Goal: Task Accomplishment & Management: Manage account settings

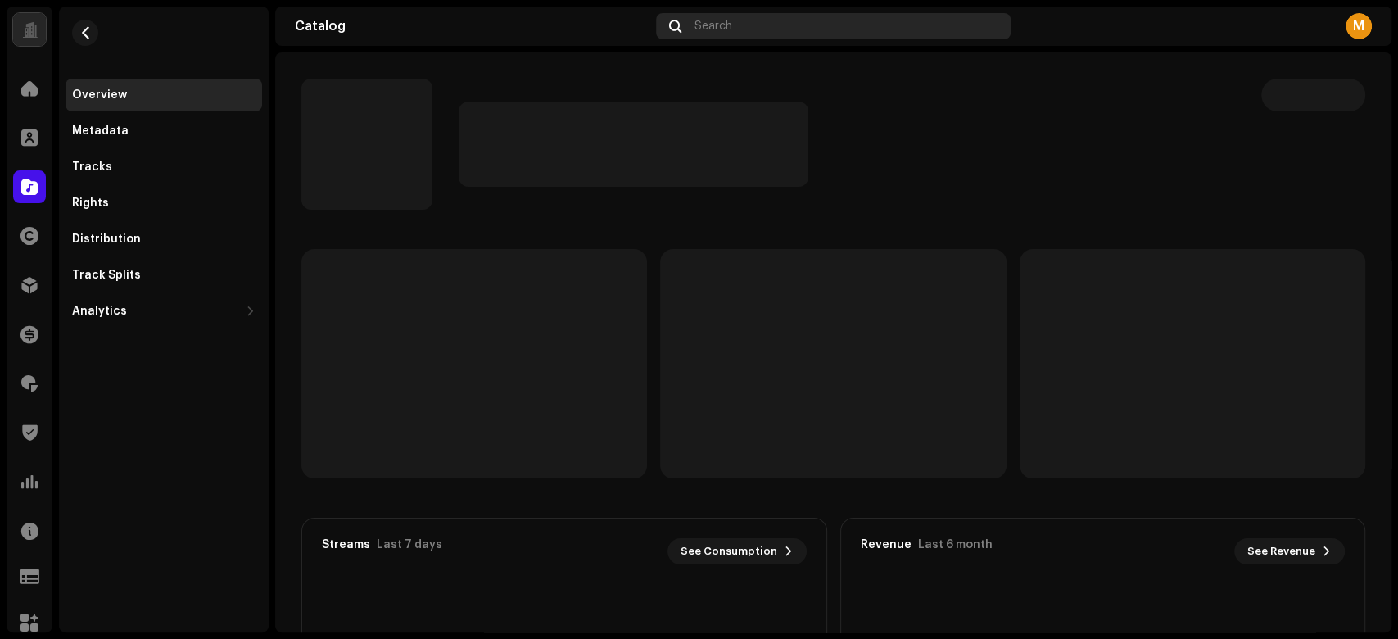
click at [873, 24] on div "Search" at bounding box center [833, 26] width 355 height 26
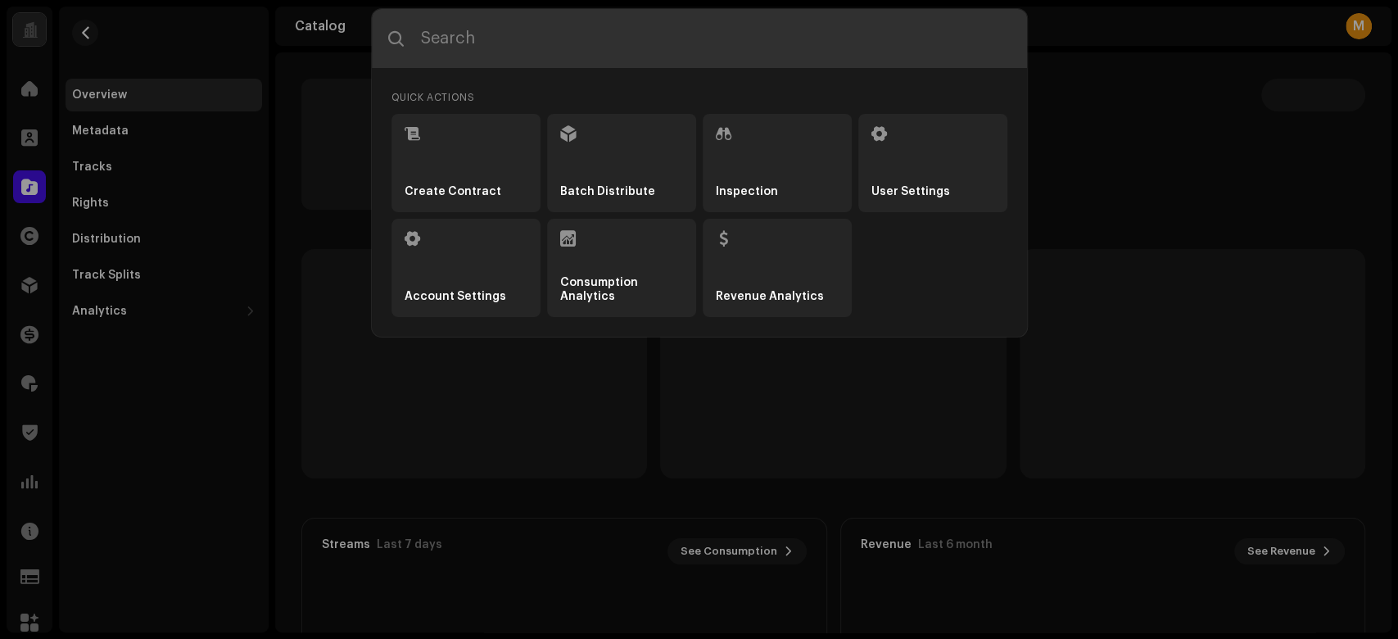
type input "7900279428747"
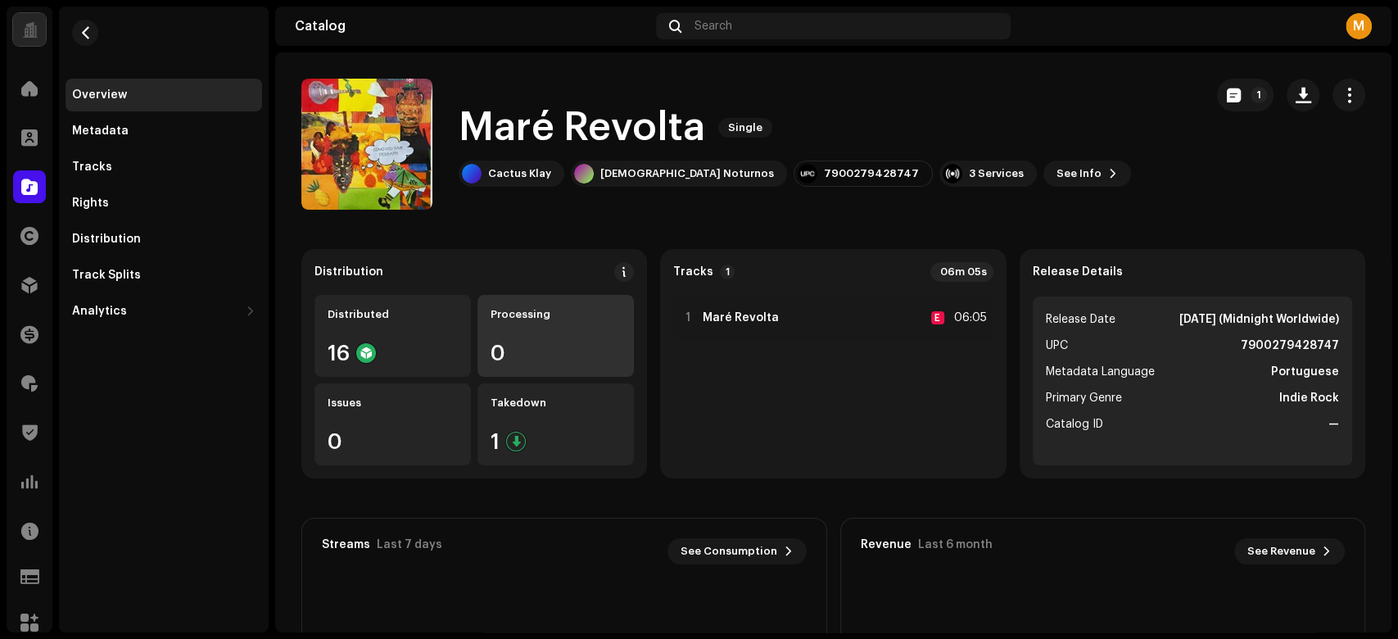
scroll to position [218, 0]
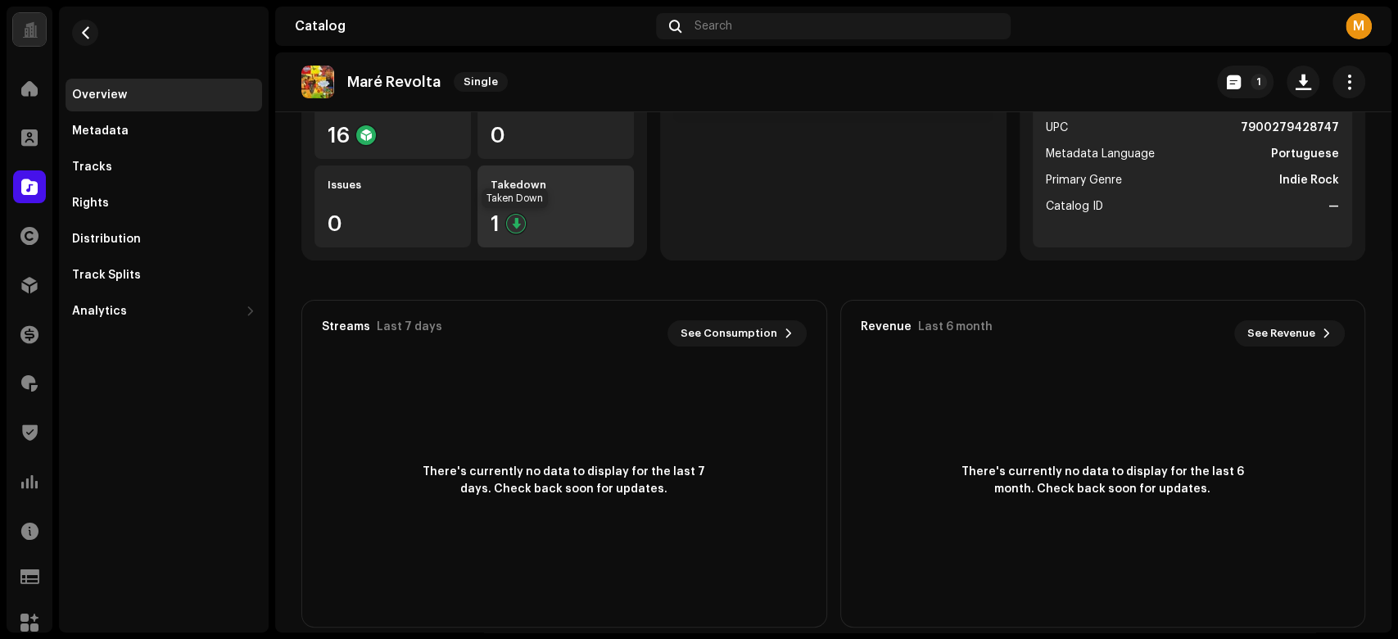
click at [522, 217] on div at bounding box center [516, 224] width 20 height 20
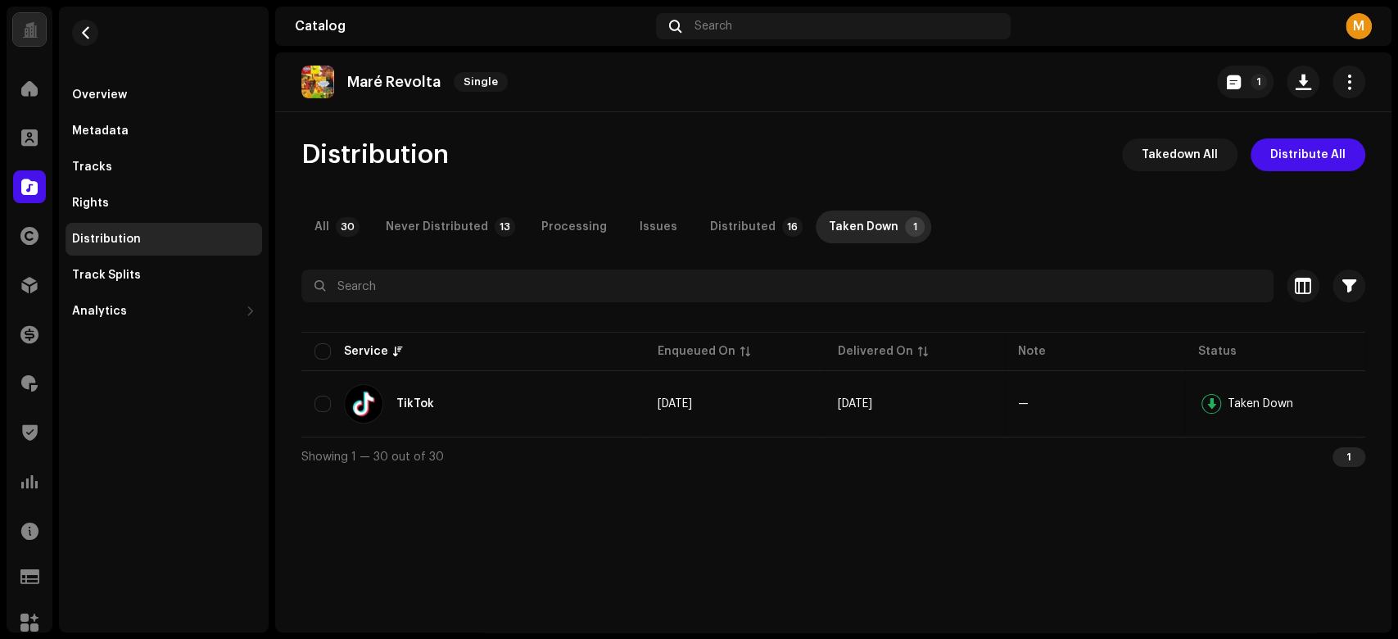
drag, startPoint x: 1396, startPoint y: 205, endPoint x: 1396, endPoint y: 373, distance: 167.0
click at [1396, 373] on div "MusicPRO Home Clients Catalog Rights Distribution Finance Royalties Trust & Saf…" at bounding box center [699, 319] width 1398 height 639
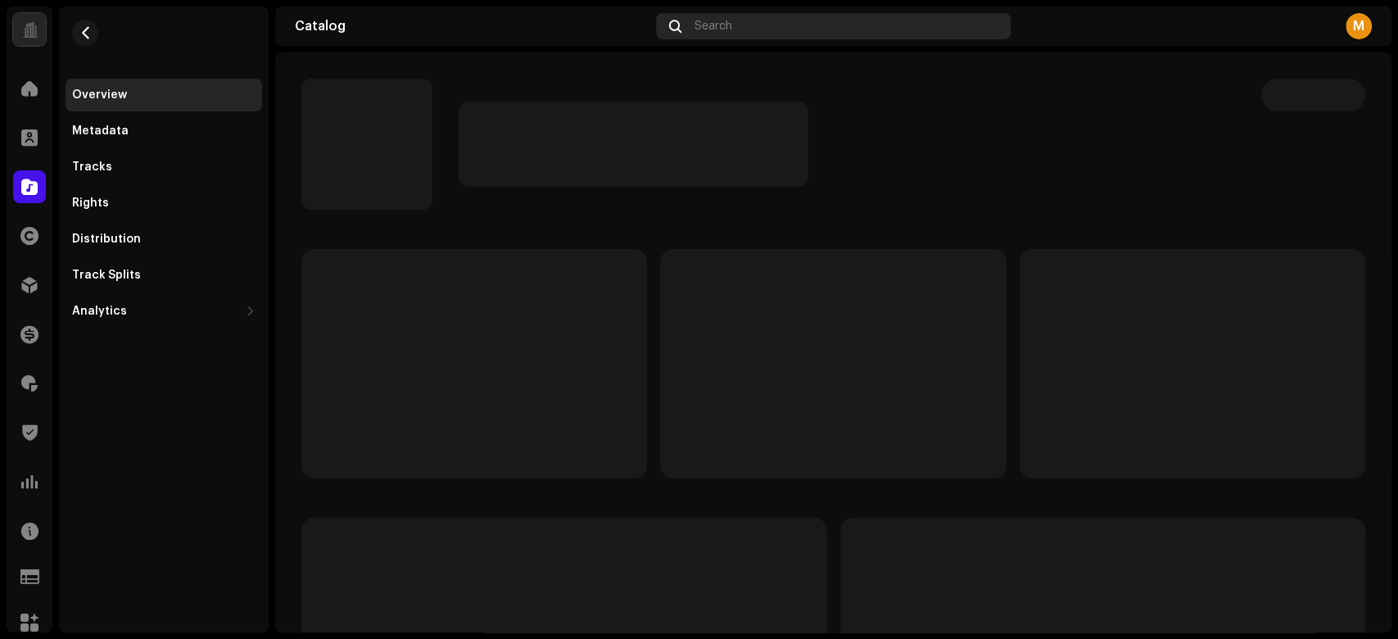
click at [723, 25] on span "Search" at bounding box center [713, 26] width 38 height 13
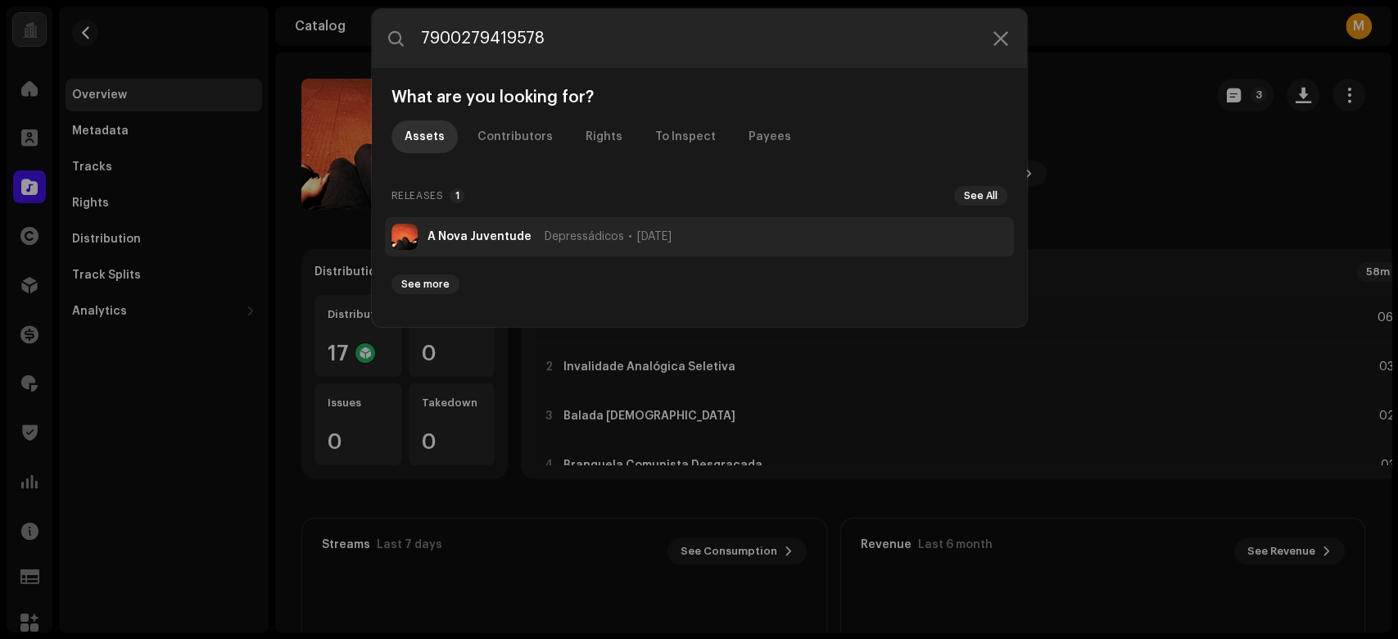
type input "7900279419578"
click at [498, 239] on strong "A Nova Juventude" at bounding box center [479, 236] width 104 height 13
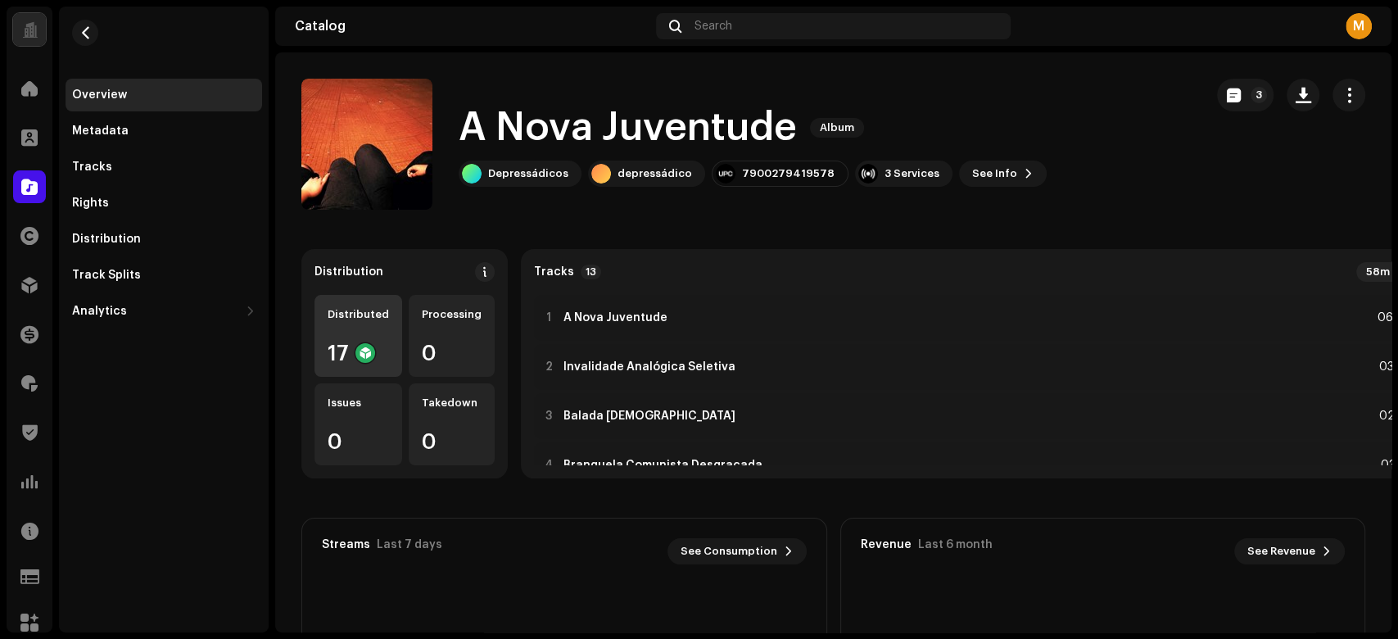
click at [386, 351] on div "Distributed 17" at bounding box center [358, 336] width 88 height 82
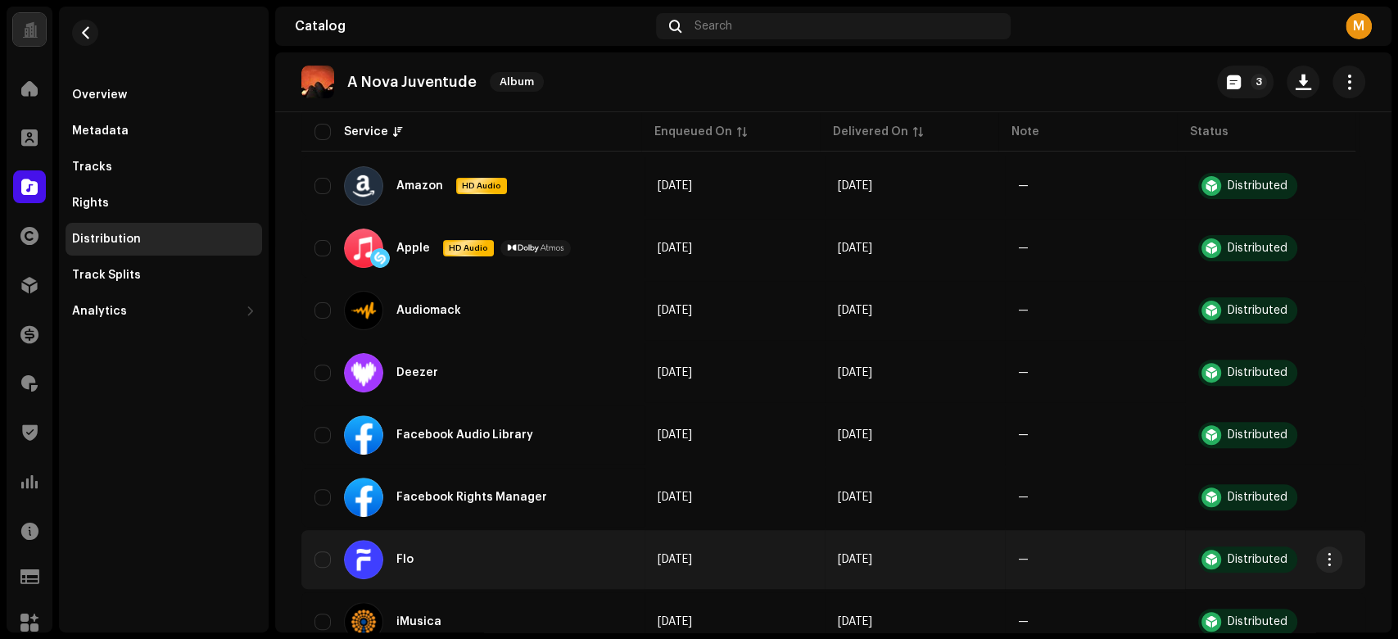
scroll to position [327, 0]
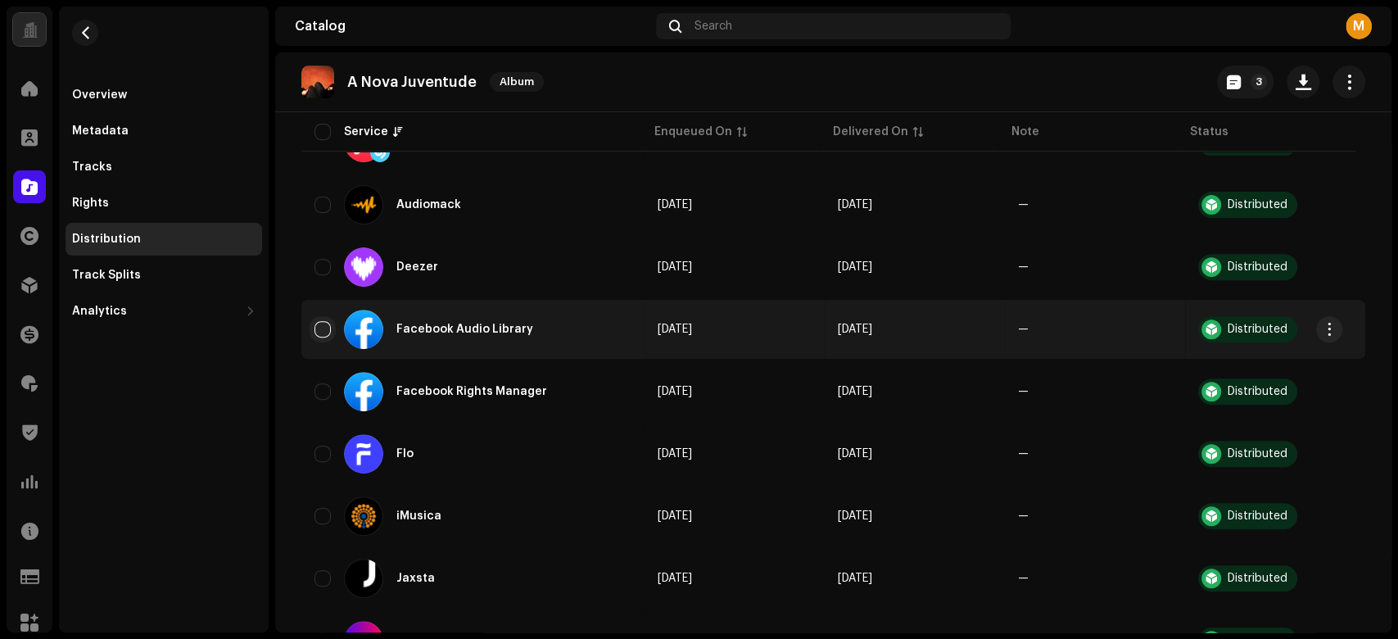
click at [328, 322] on input "checkbox" at bounding box center [322, 329] width 16 height 16
checkbox input "true"
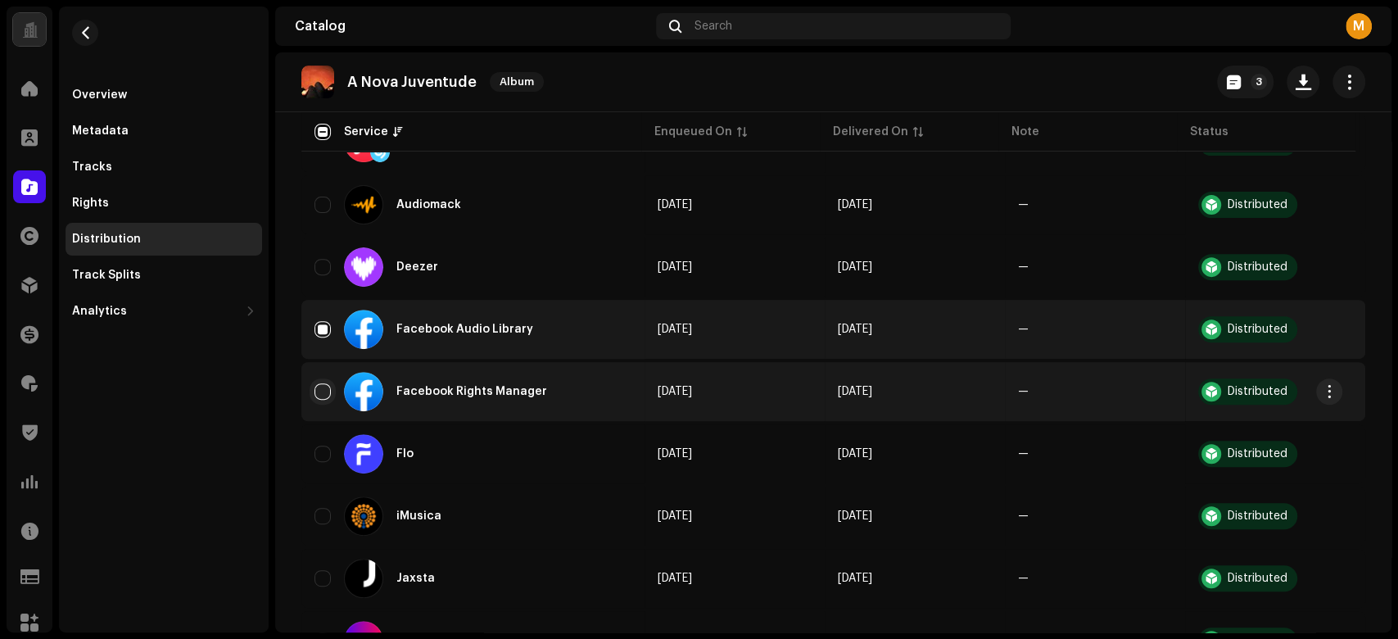
click at [329, 384] on input "Row Unselected" at bounding box center [322, 391] width 16 height 16
checkbox input "true"
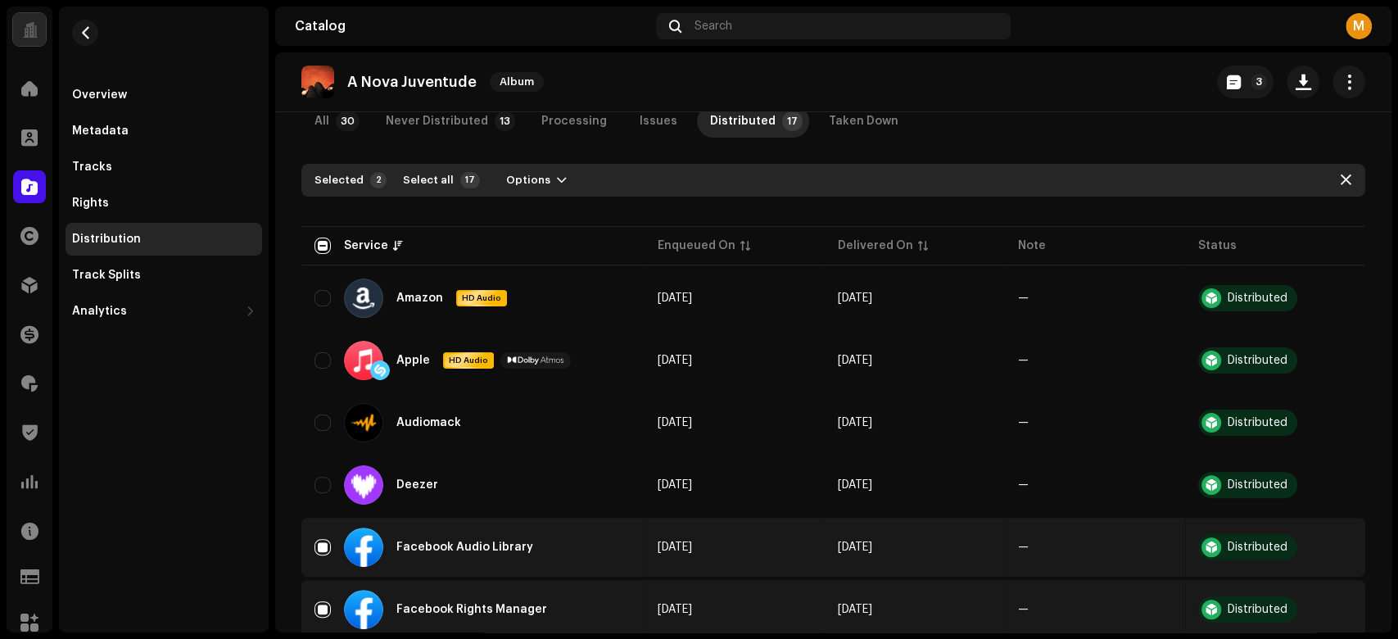
scroll to position [0, 0]
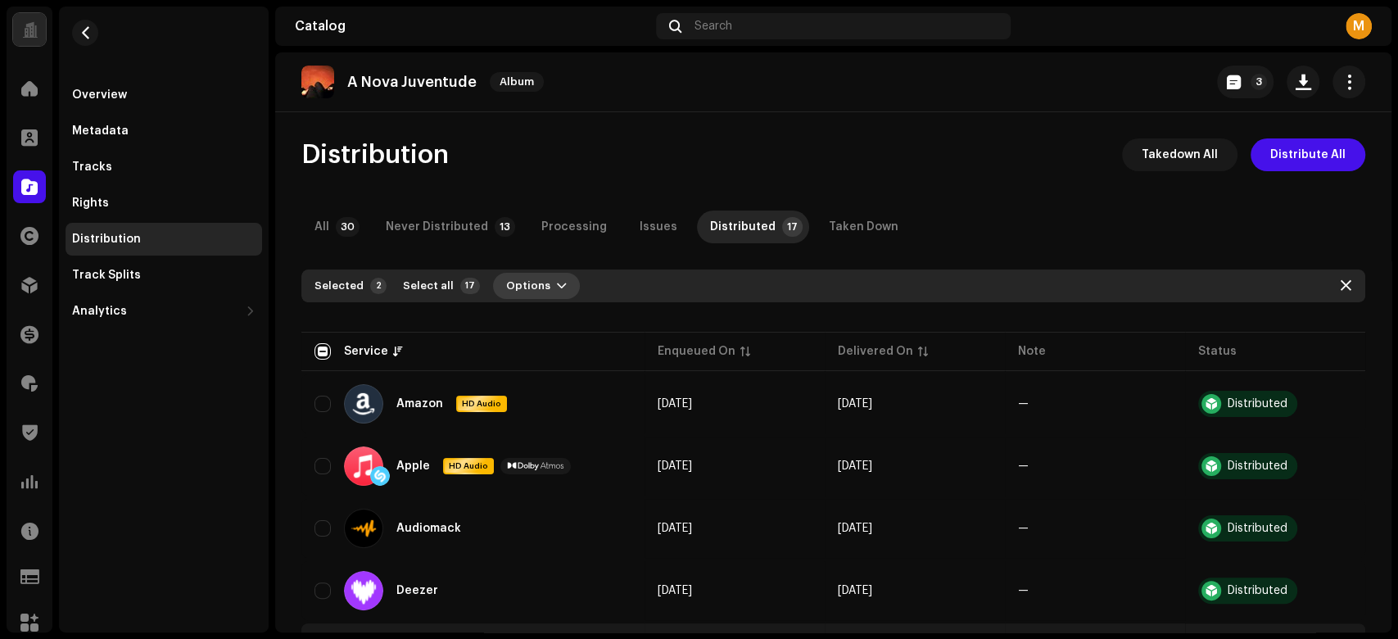
click at [554, 296] on button "Options" at bounding box center [536, 286] width 87 height 26
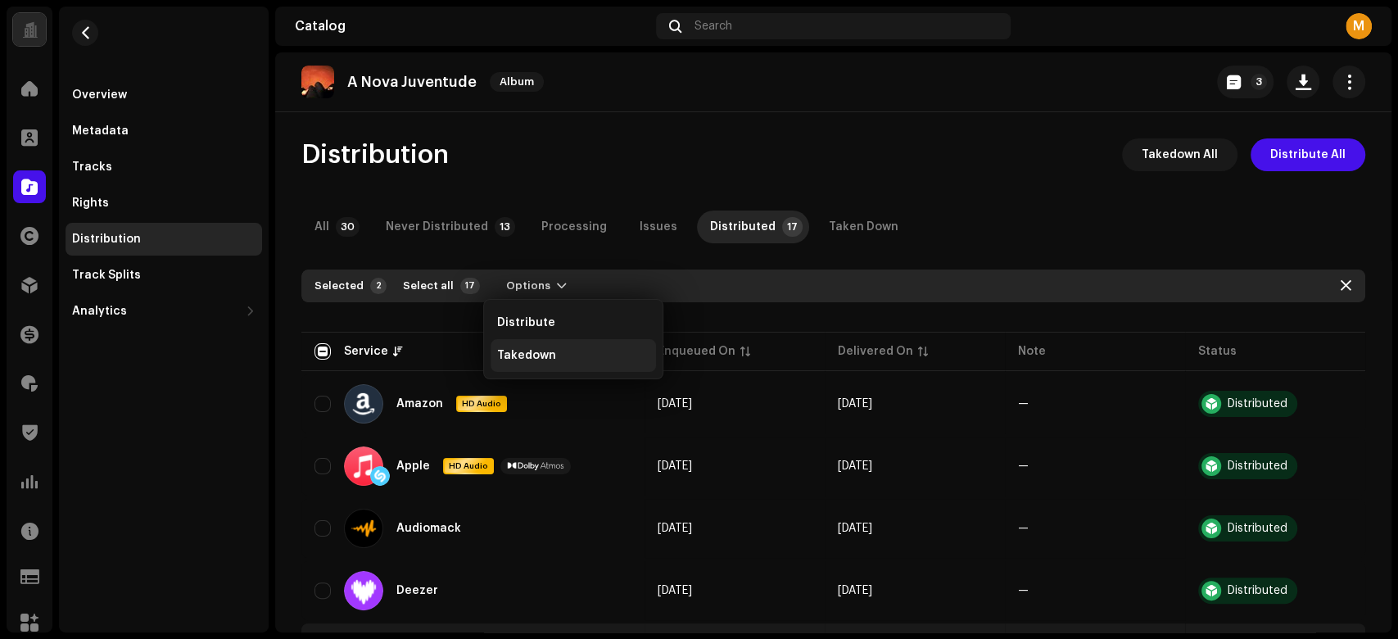
click at [546, 359] on span "Takedown" at bounding box center [526, 355] width 59 height 13
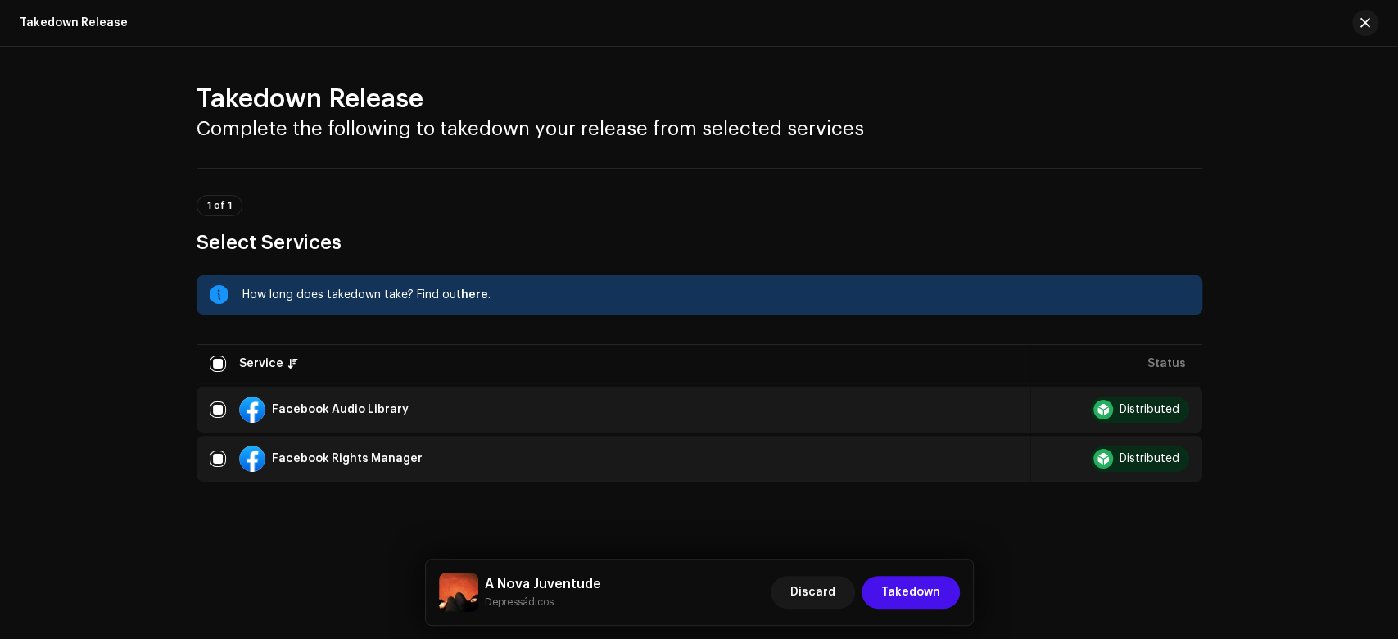
scroll to position [4, 0]
click at [936, 595] on span "Takedown" at bounding box center [910, 592] width 59 height 33
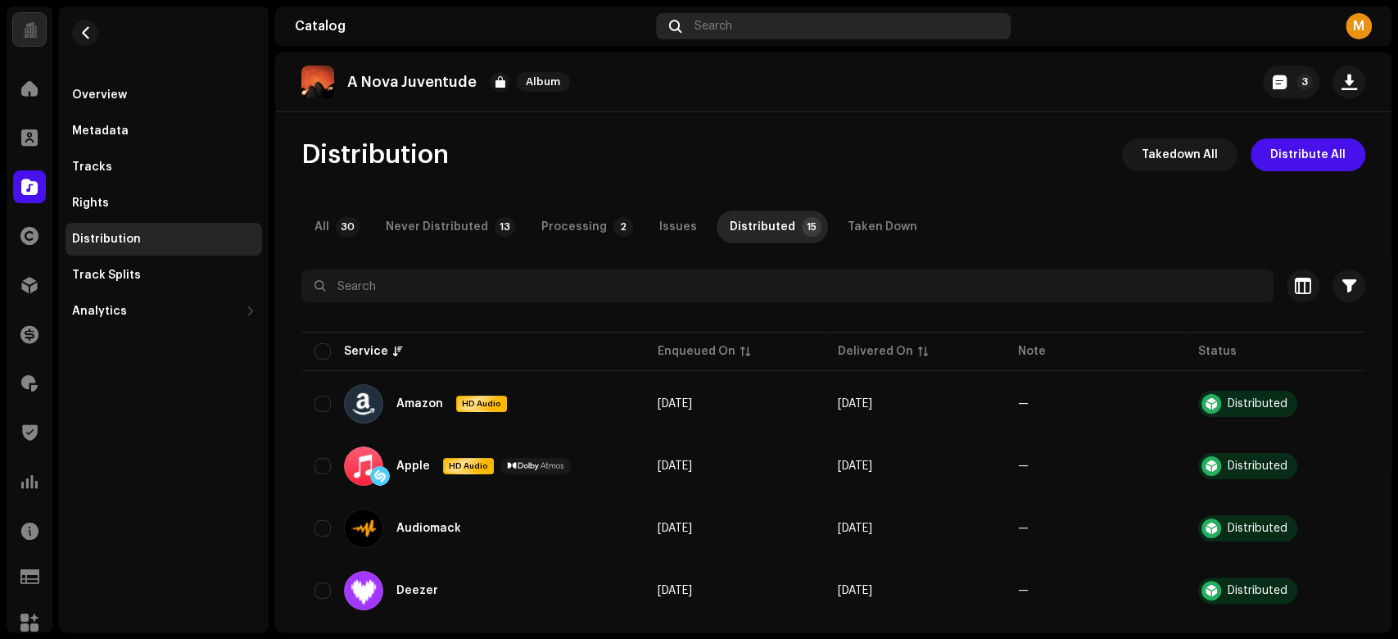
click at [712, 29] on span "Search" at bounding box center [713, 26] width 38 height 13
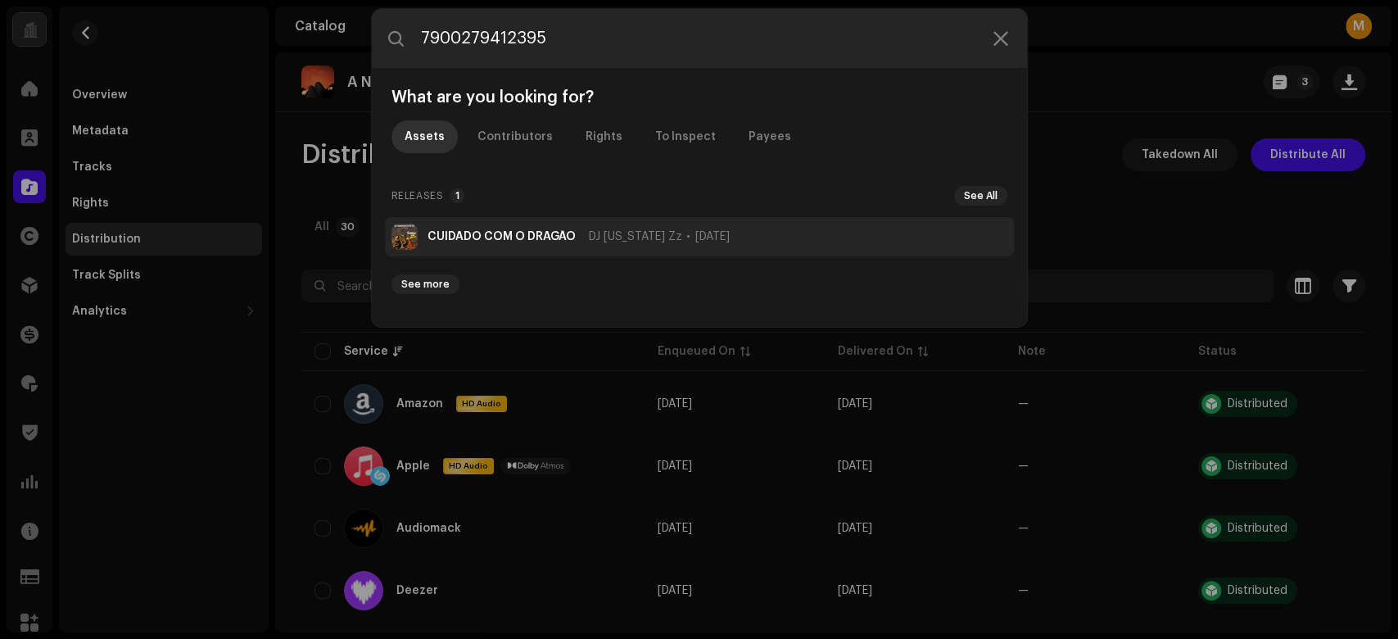
type input "7900279412395"
click at [507, 234] on strong "CUIDADO COM O DRAGÃO" at bounding box center [501, 236] width 148 height 13
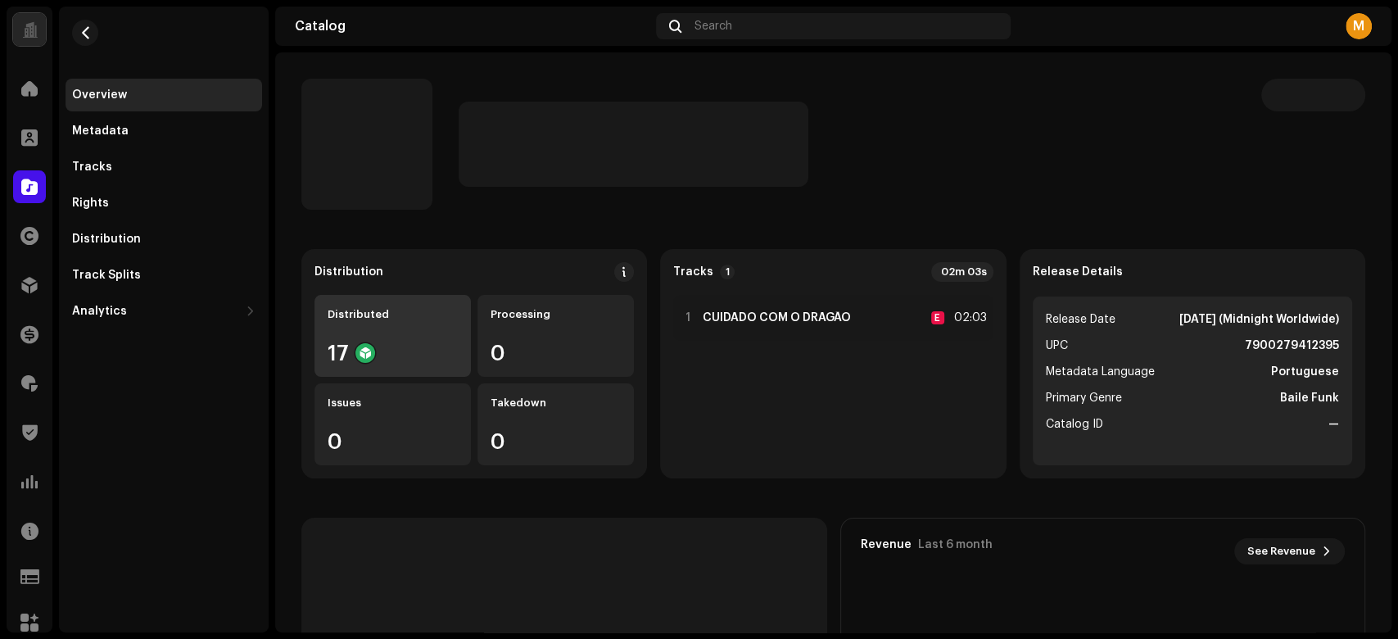
click at [368, 343] on re-a-icon-status-badge at bounding box center [365, 353] width 20 height 20
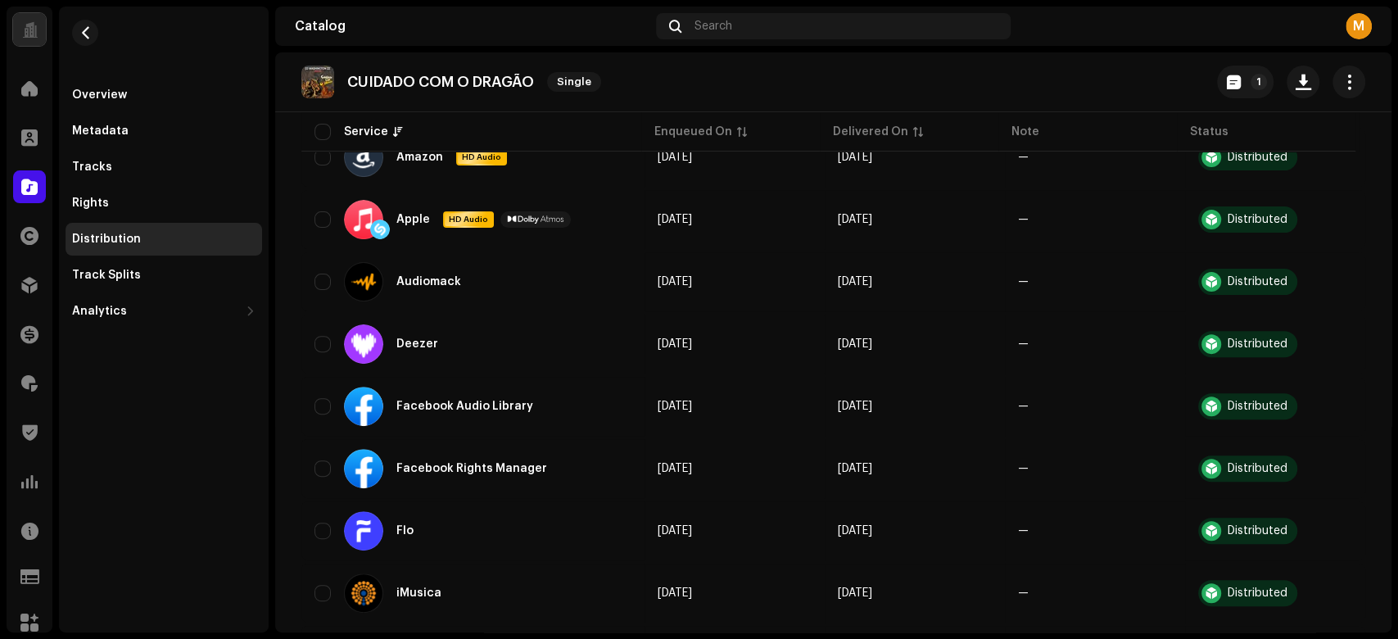
scroll to position [835, 0]
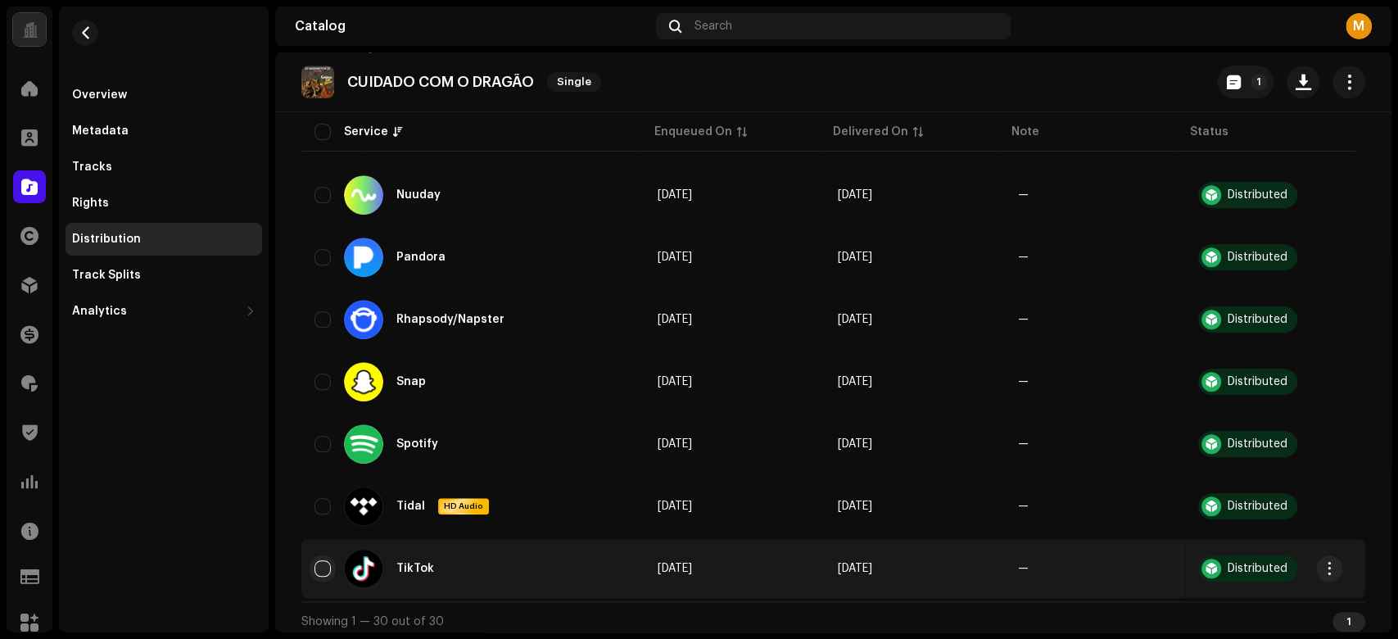
click at [316, 560] on input "checkbox" at bounding box center [322, 568] width 16 height 16
checkbox input "true"
click at [1324, 564] on span "button" at bounding box center [1329, 568] width 12 height 13
click at [1230, 529] on span "Takedown" at bounding box center [1205, 523] width 59 height 13
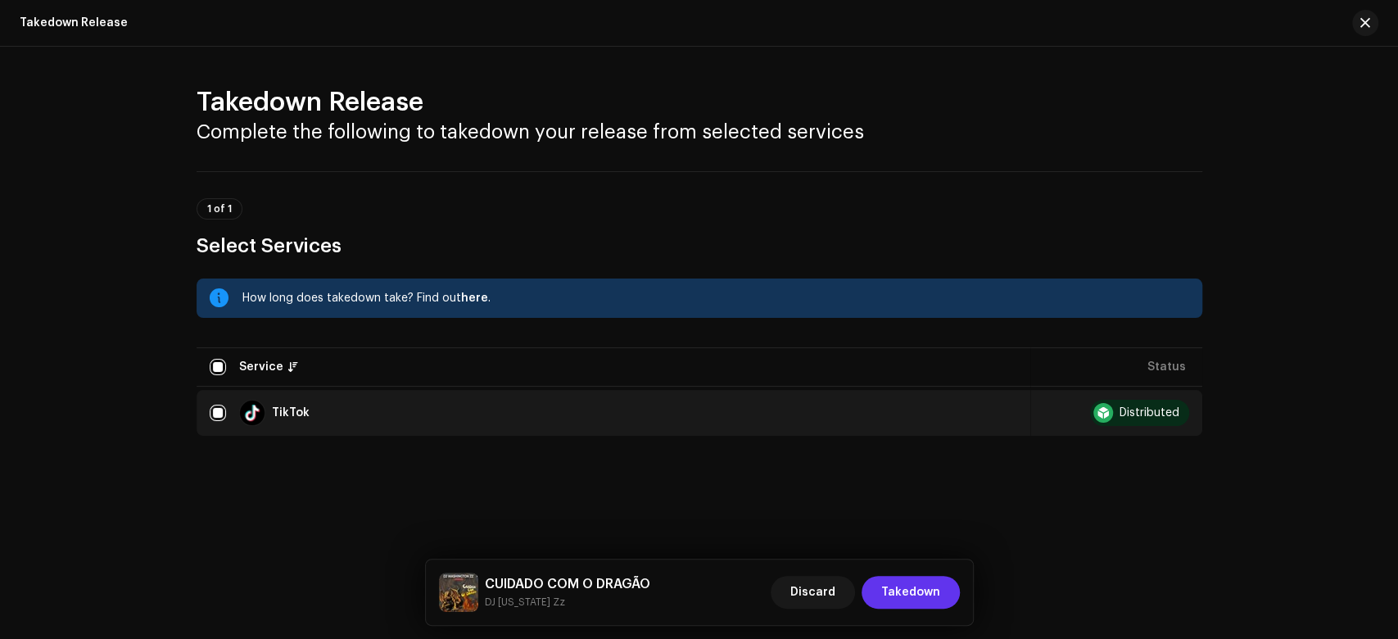
click at [913, 594] on span "Takedown" at bounding box center [910, 592] width 59 height 33
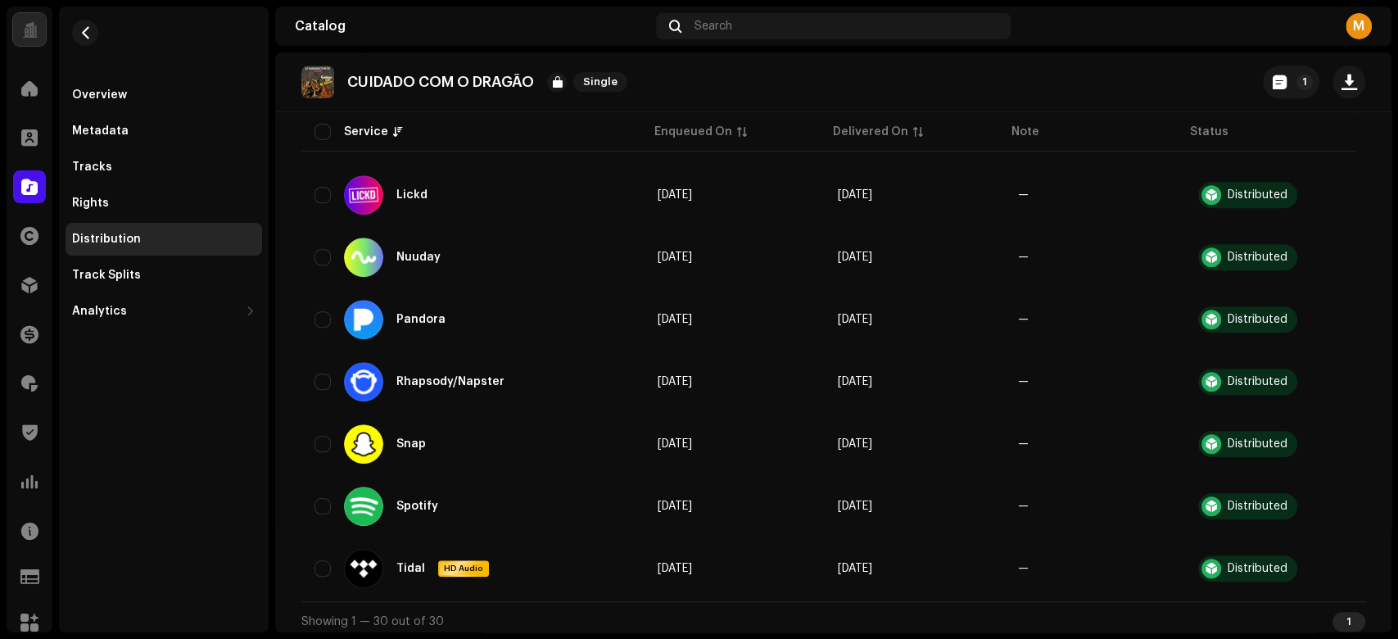
scroll to position [0, 0]
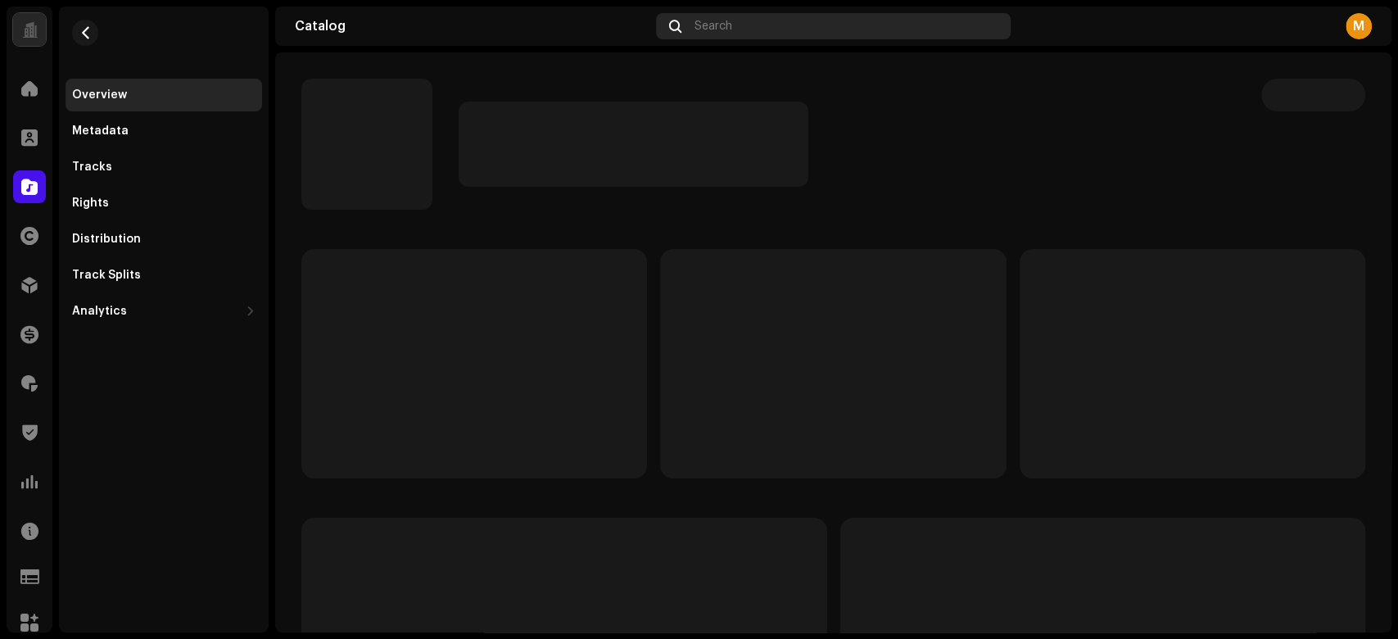
click at [770, 22] on div "Search" at bounding box center [833, 26] width 355 height 26
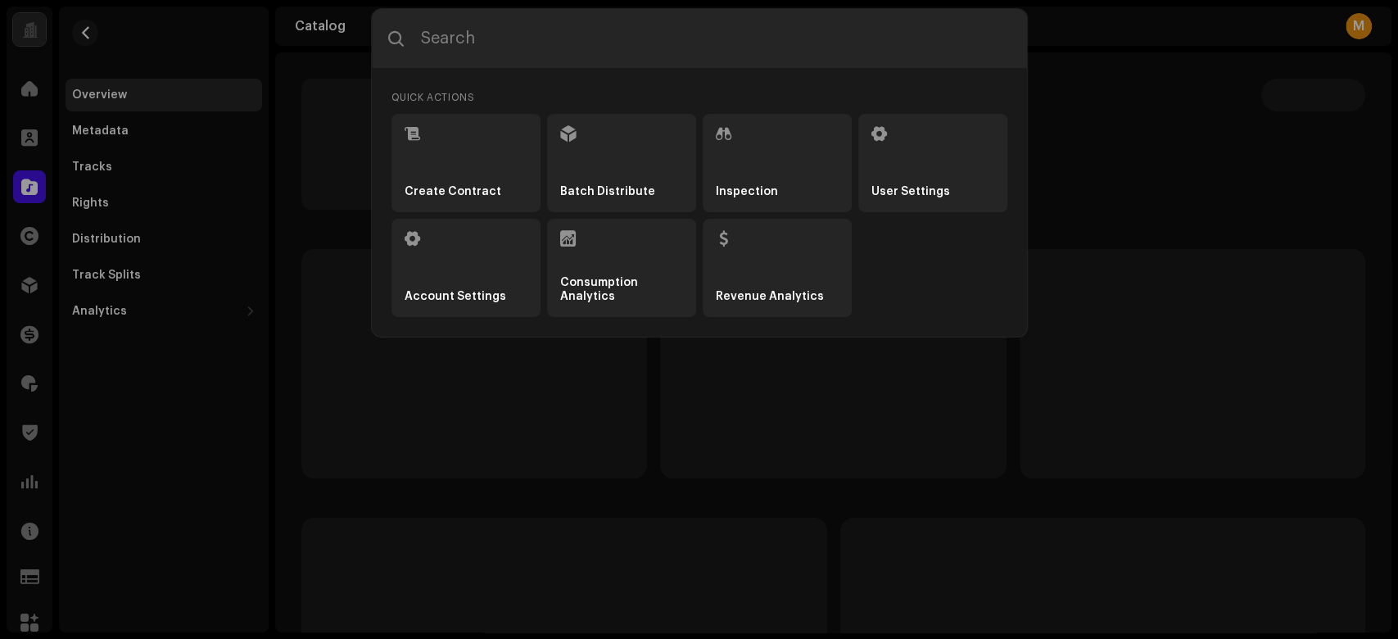
type input "7900279388096"
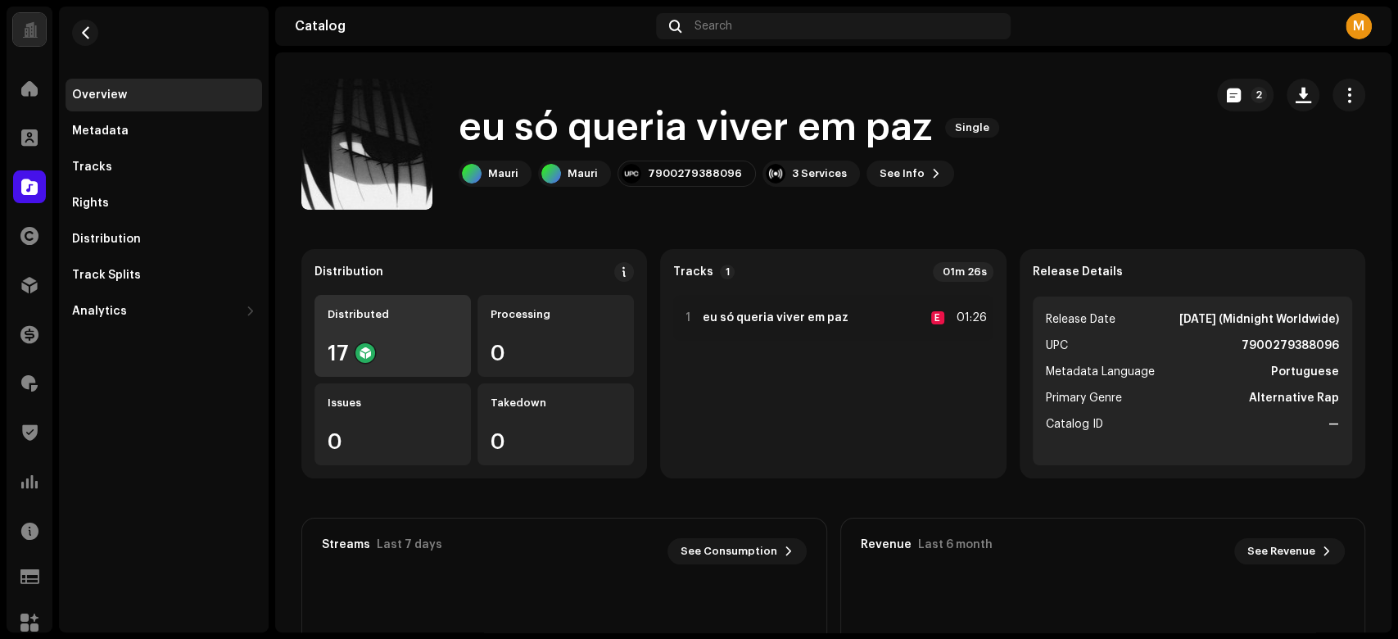
click at [395, 341] on div "Distributed 17" at bounding box center [392, 336] width 156 height 82
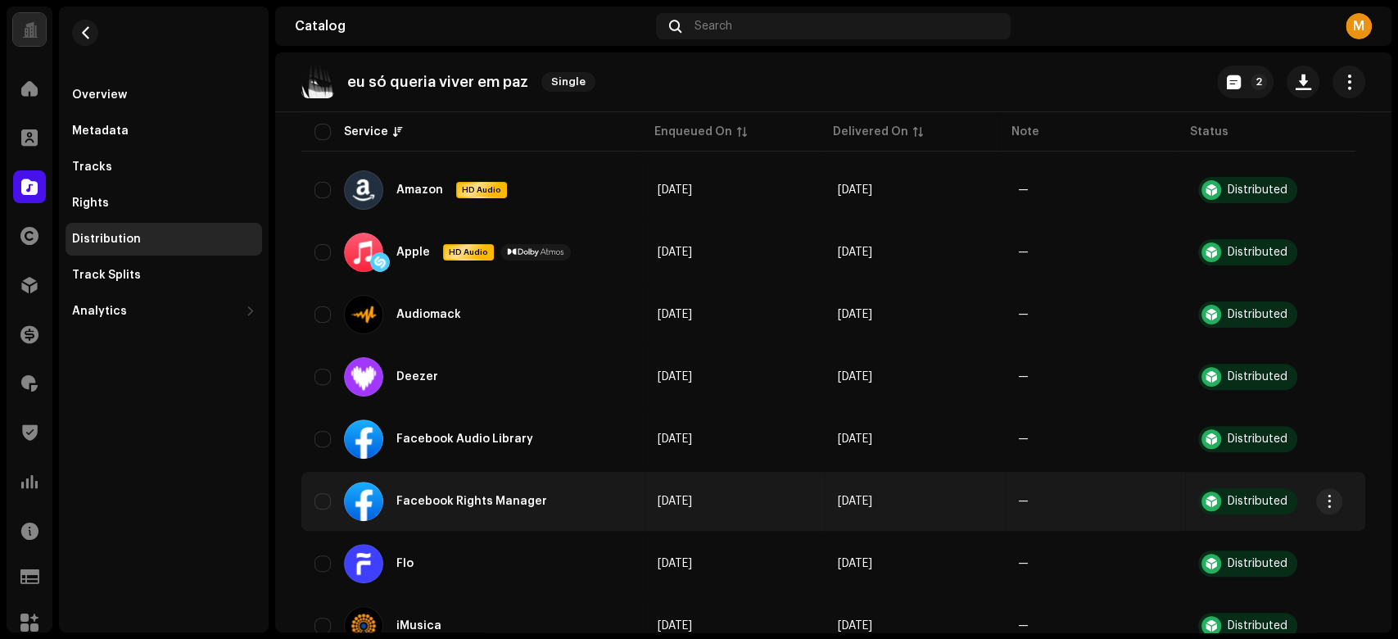
scroll to position [436, 0]
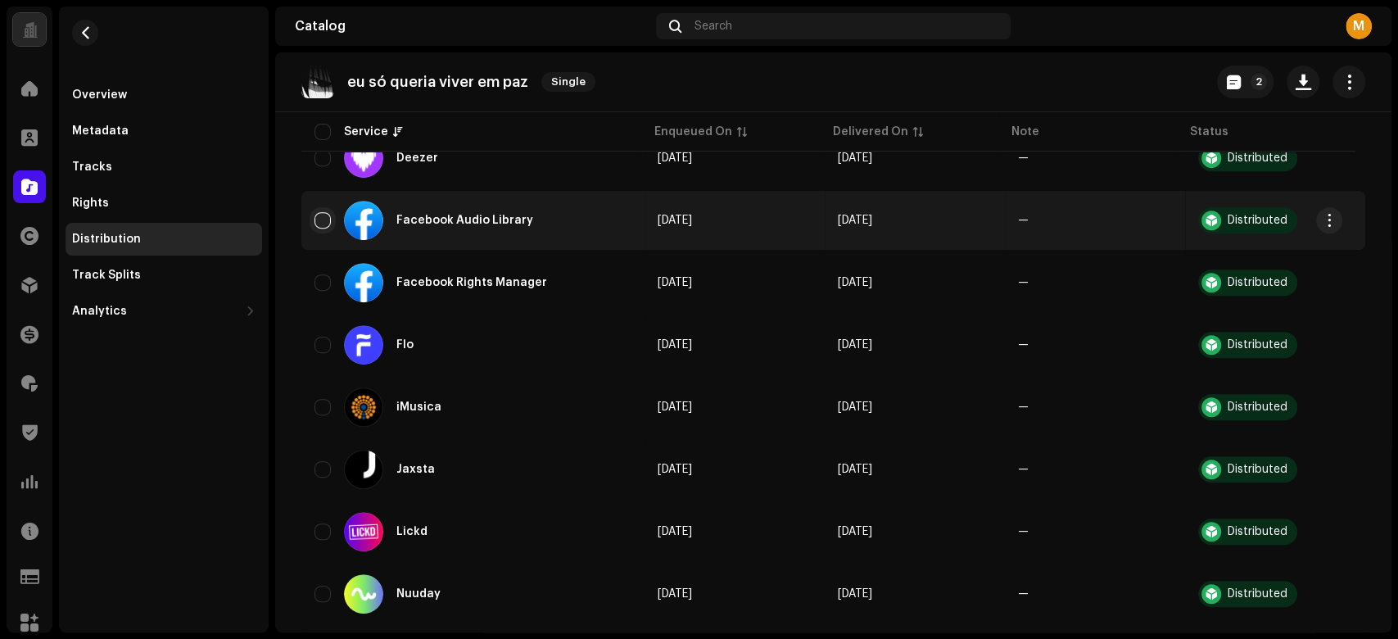
click at [328, 217] on input "checkbox" at bounding box center [322, 220] width 16 height 16
checkbox input "true"
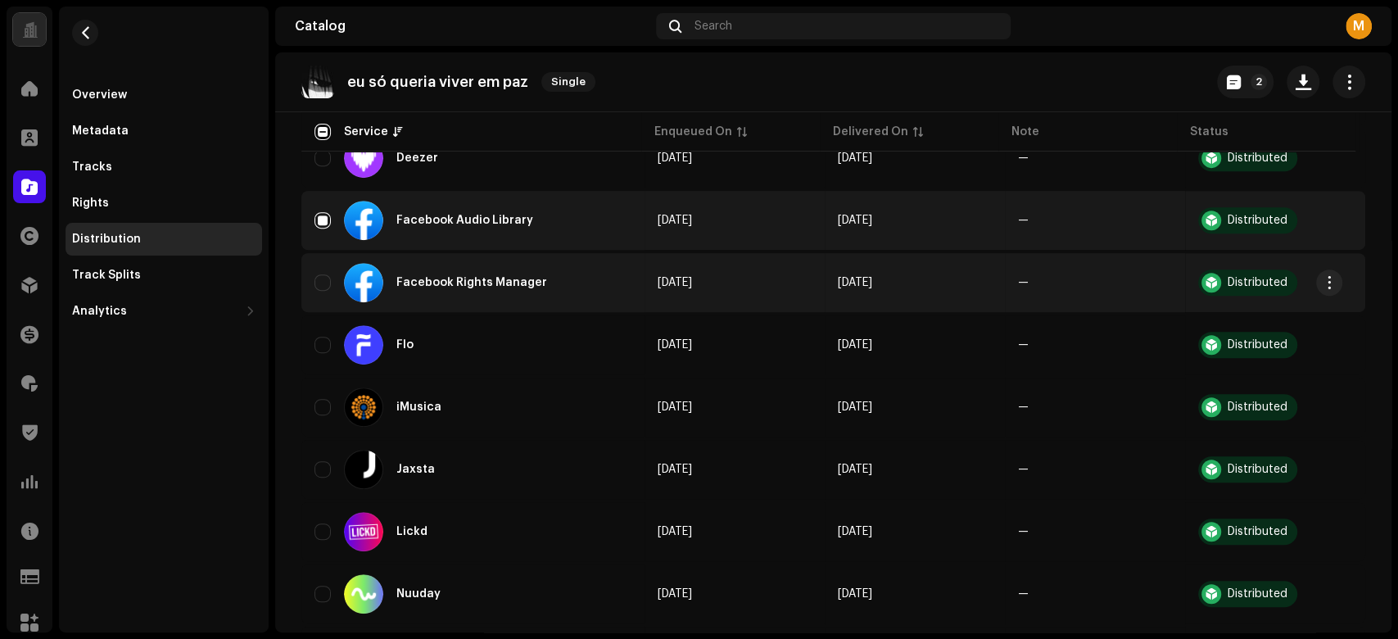
click at [327, 269] on div "Facebook Rights Manager" at bounding box center [472, 282] width 317 height 39
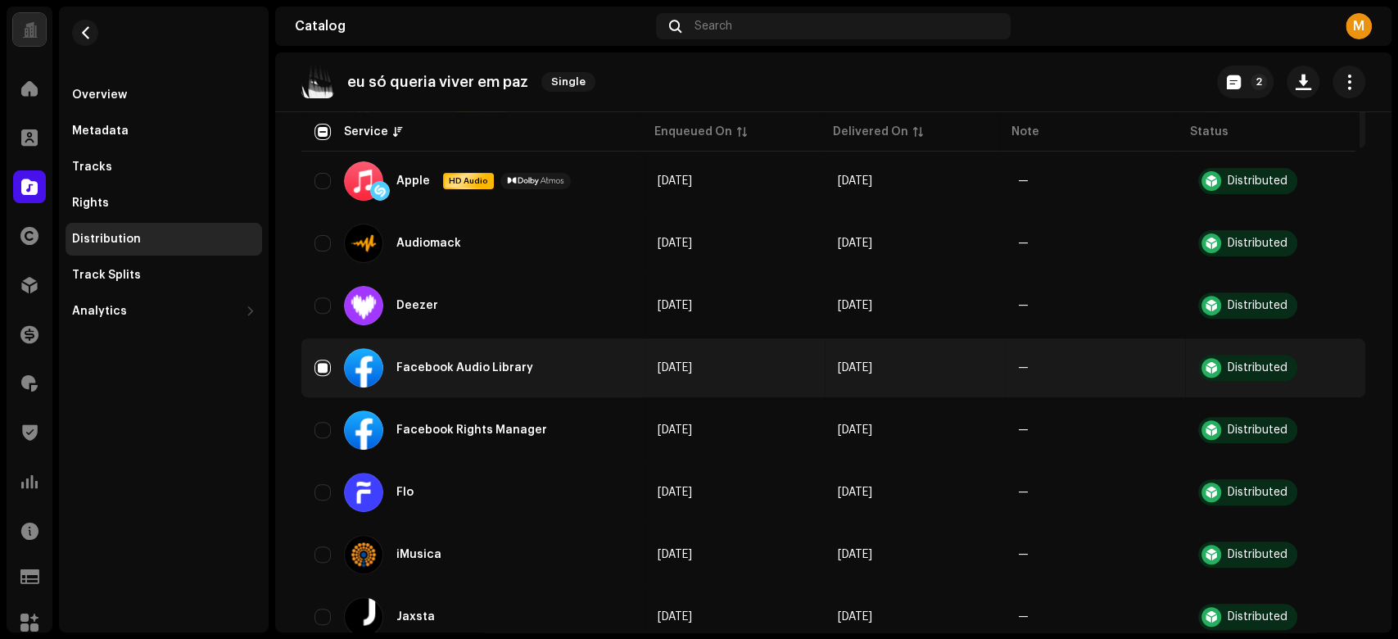
scroll to position [0, 0]
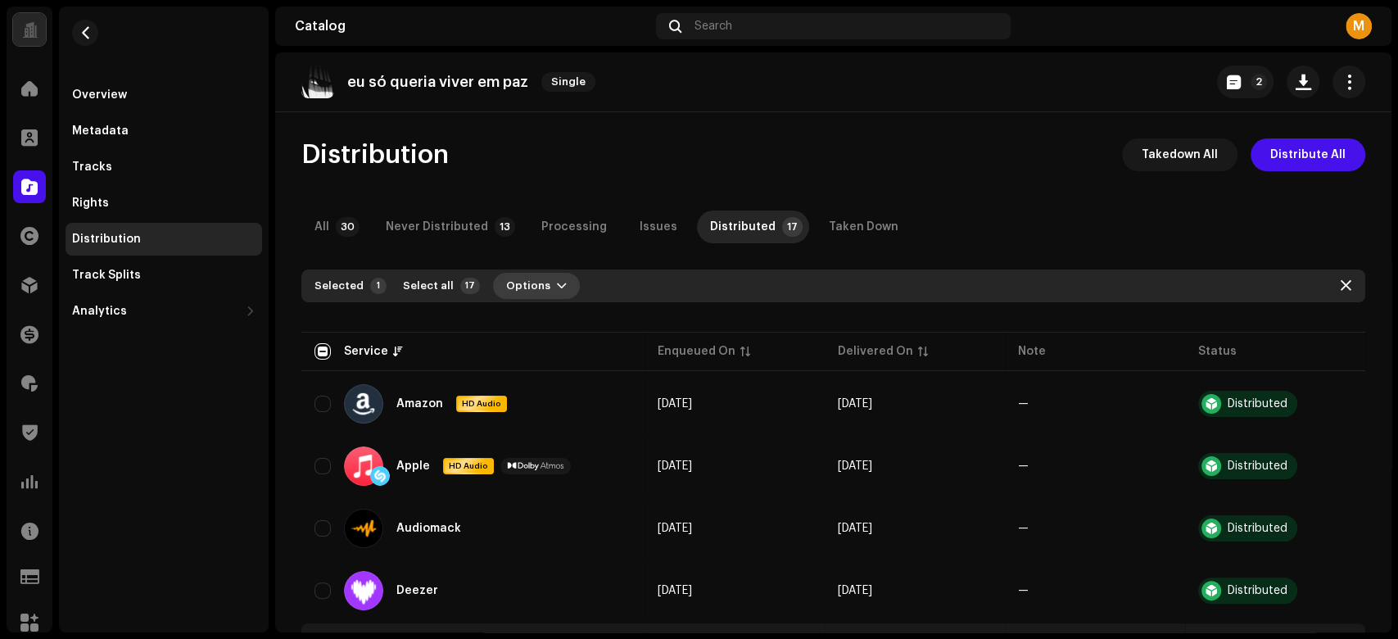
click at [553, 278] on button "Options" at bounding box center [536, 286] width 87 height 26
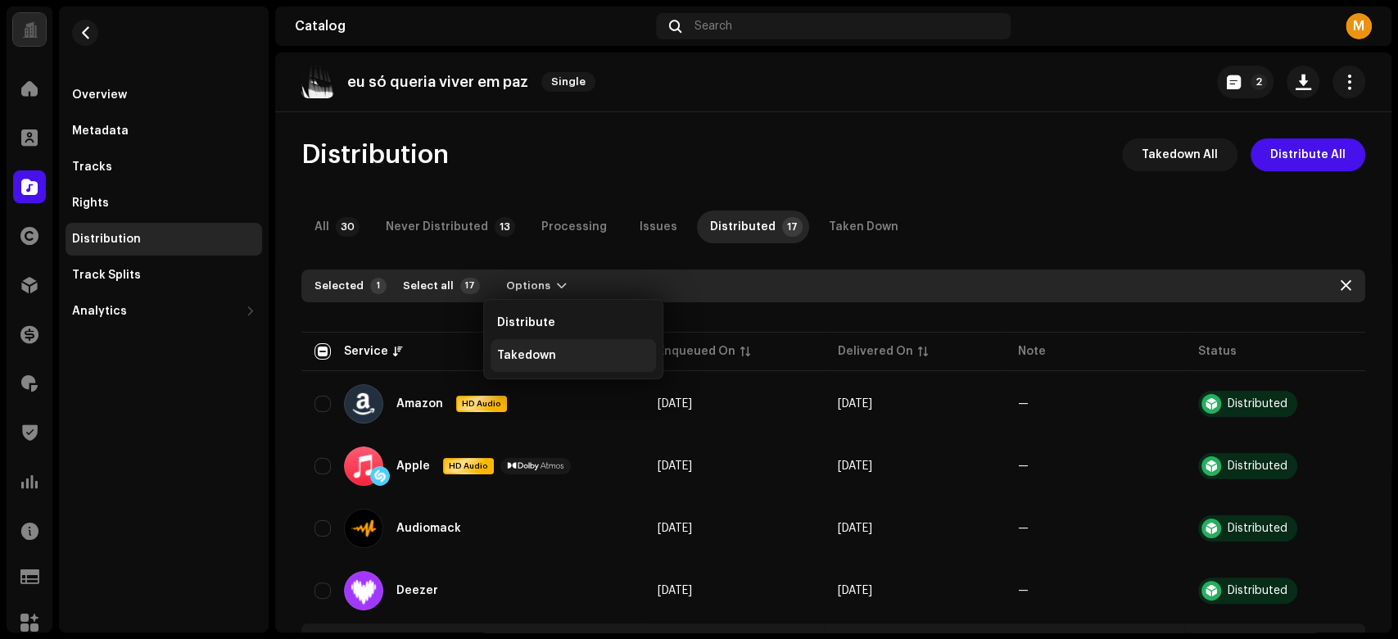
click at [555, 344] on div "Takedown" at bounding box center [572, 355] width 165 height 33
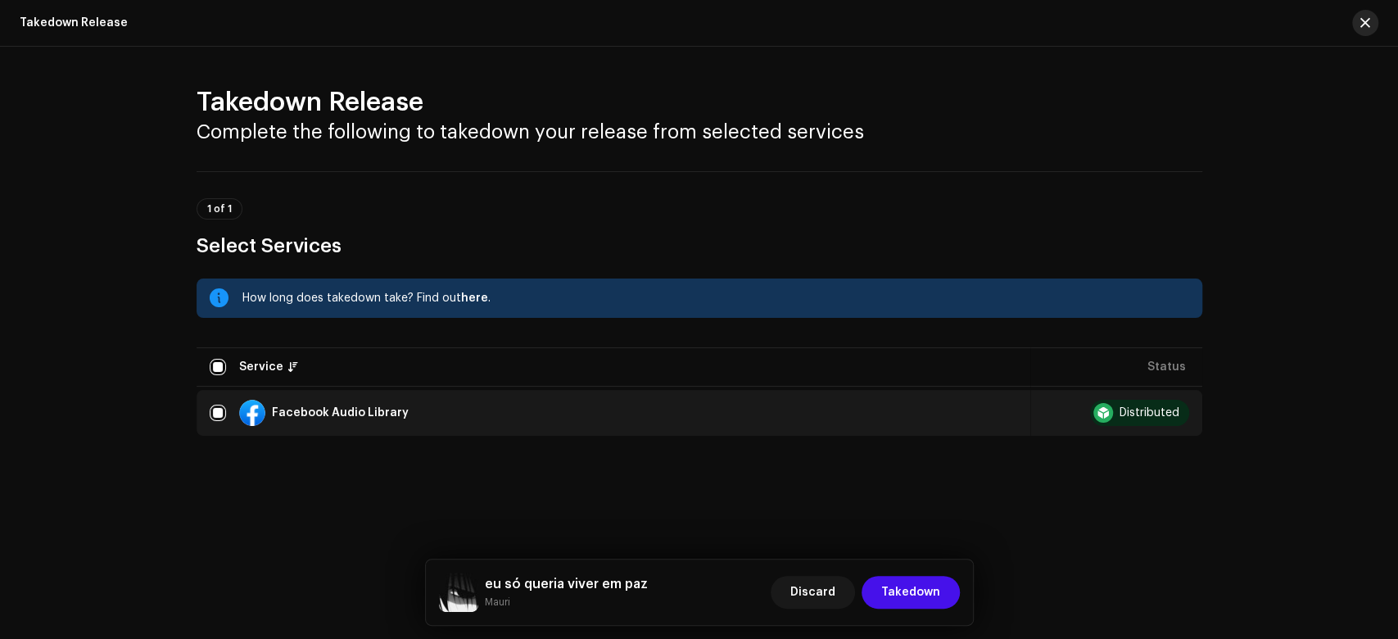
click at [1353, 21] on button "button" at bounding box center [1365, 23] width 26 height 26
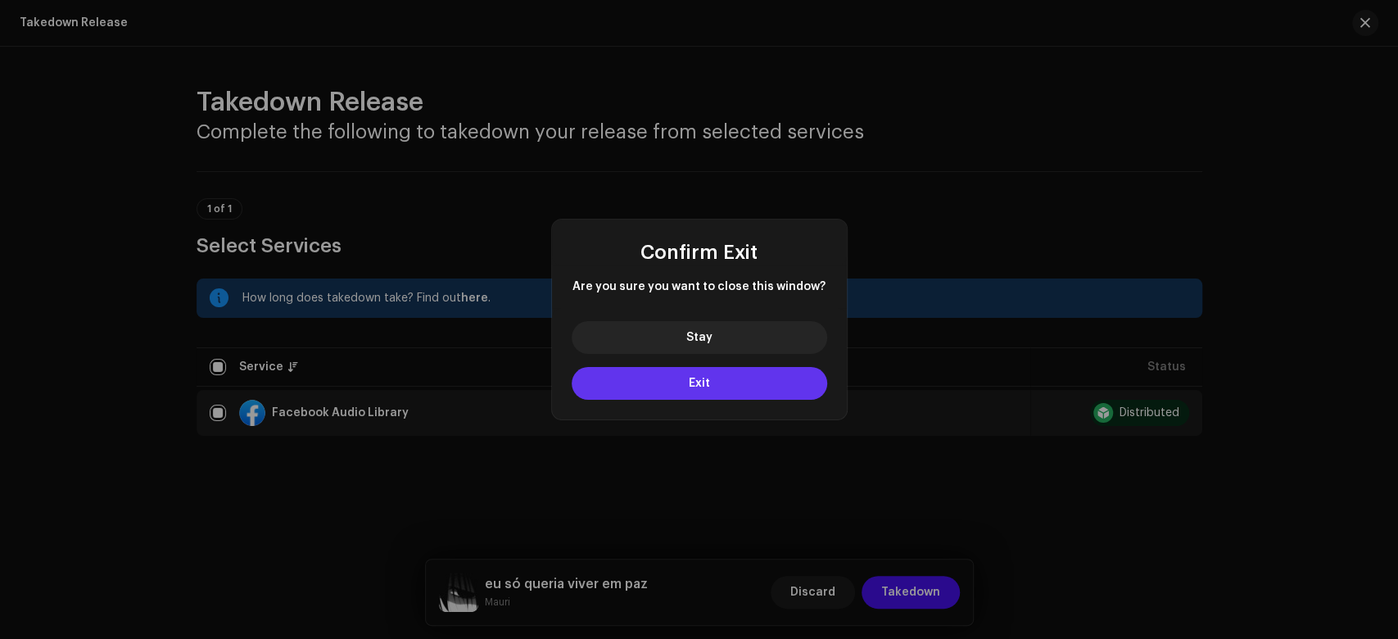
click at [664, 377] on button "Exit" at bounding box center [698, 383] width 255 height 33
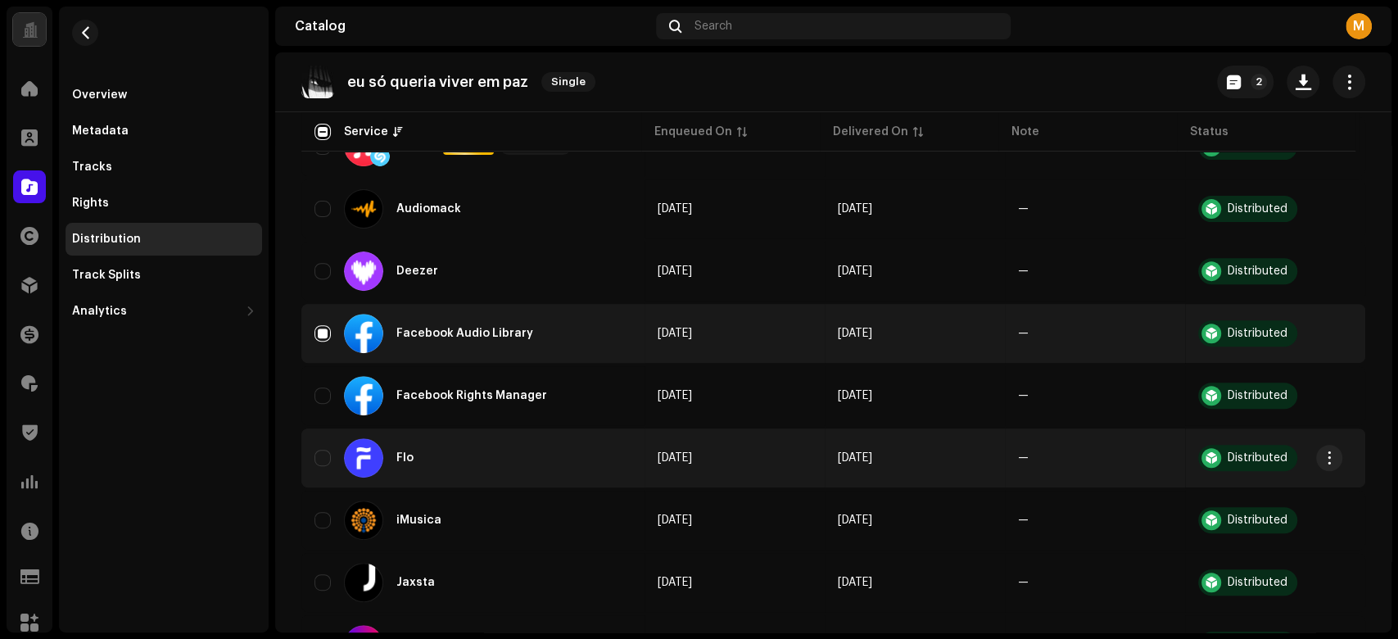
scroll to position [327, 0]
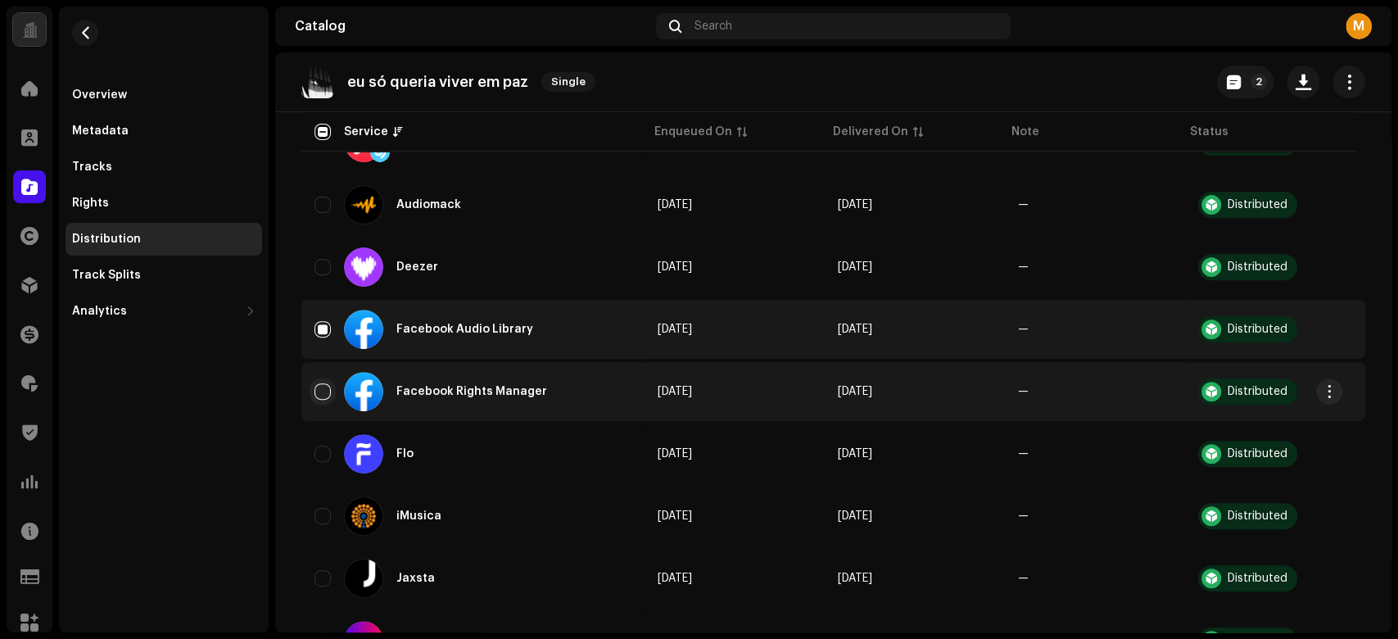
click at [324, 383] on input "Row Unselected" at bounding box center [322, 391] width 16 height 16
checkbox input "true"
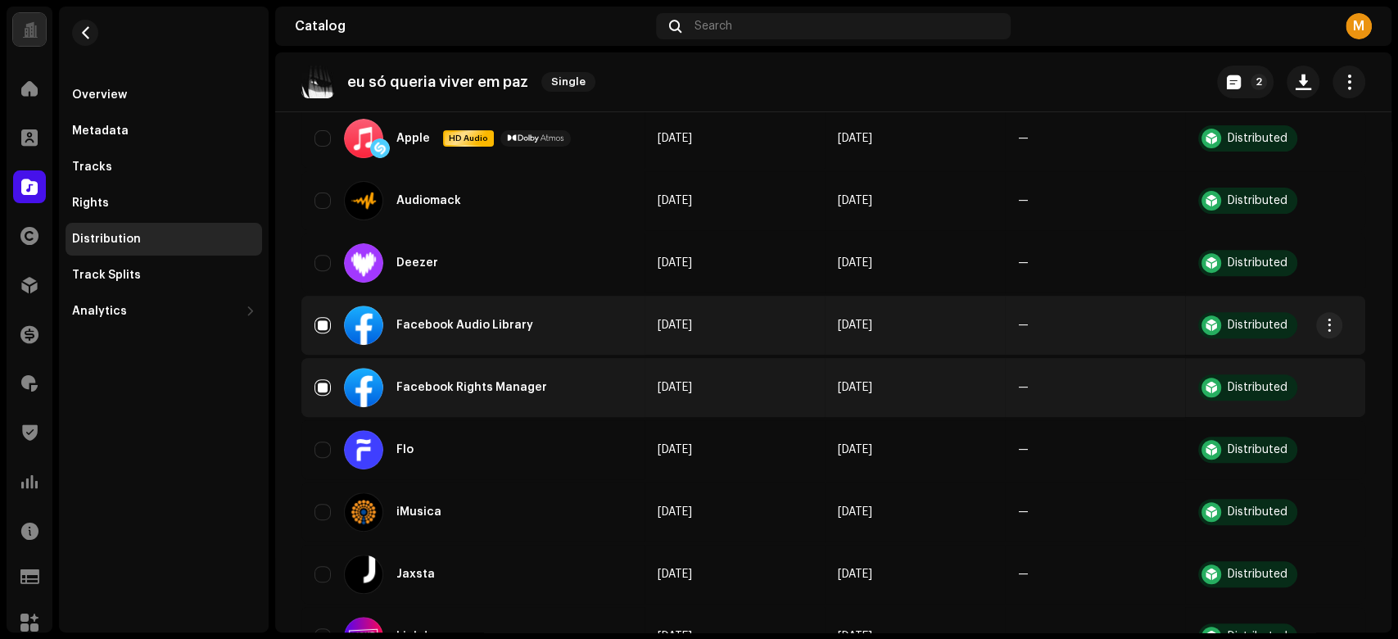
scroll to position [0, 0]
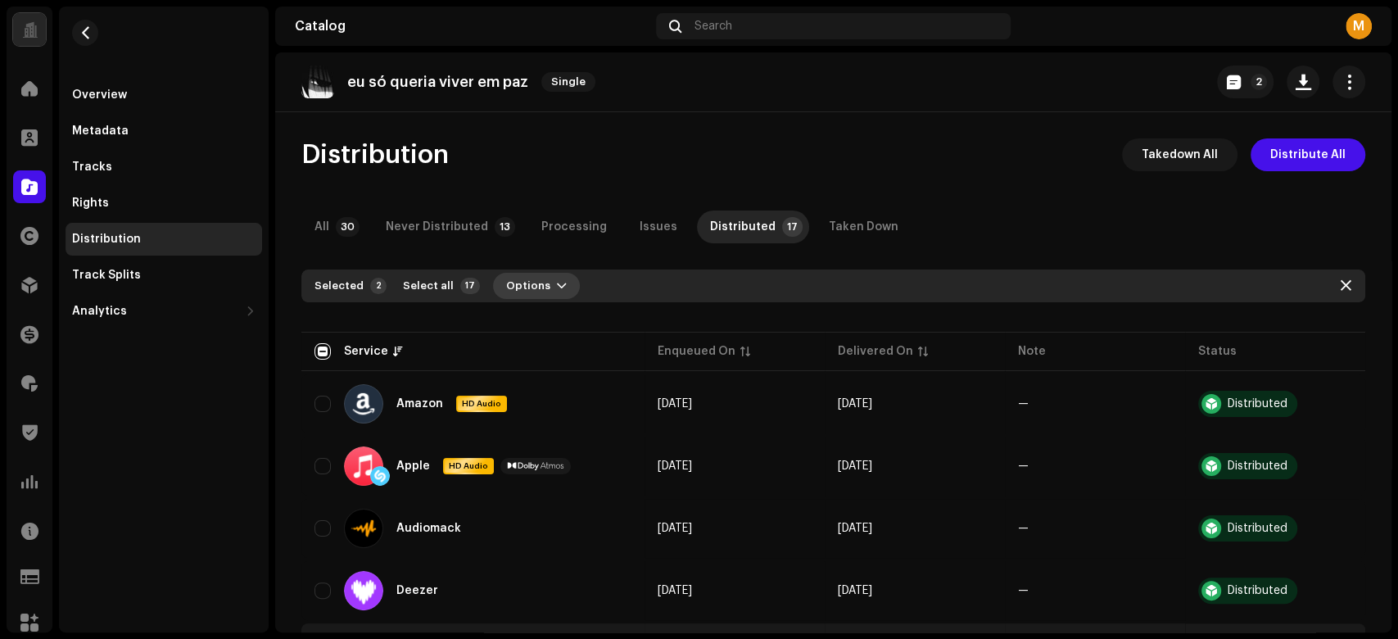
click at [532, 280] on span "Options" at bounding box center [528, 285] width 44 height 33
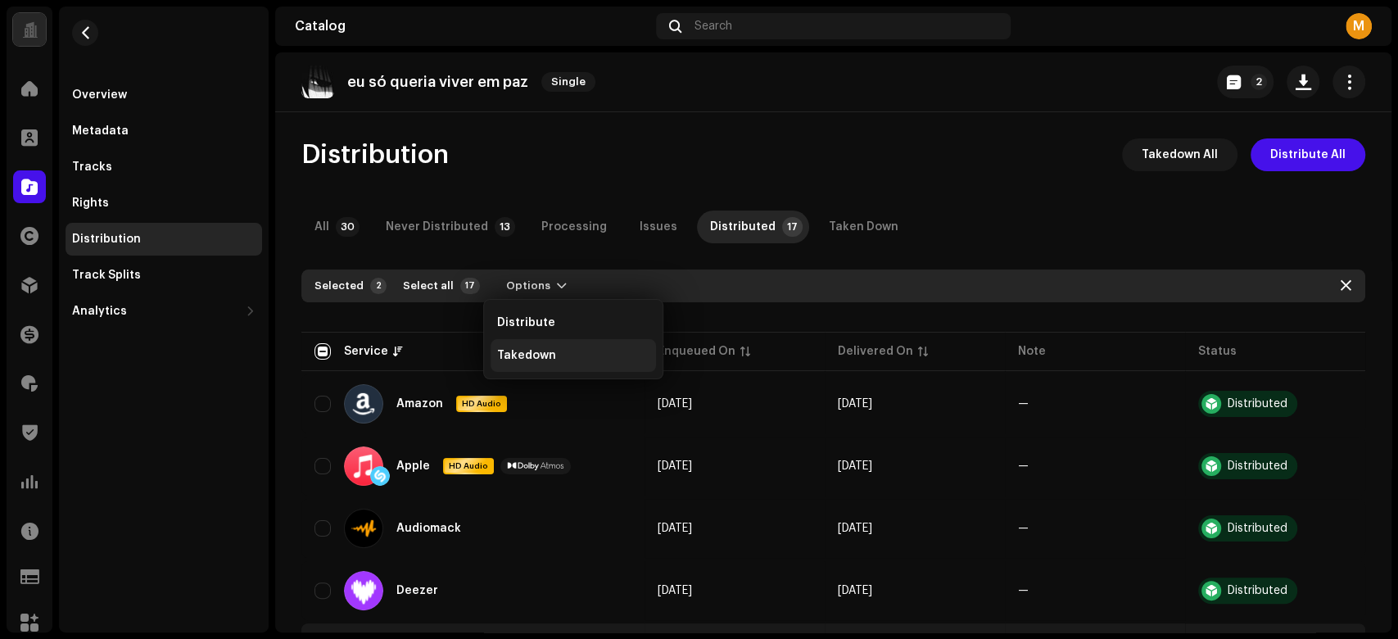
click at [550, 352] on span "Takedown" at bounding box center [526, 355] width 59 height 13
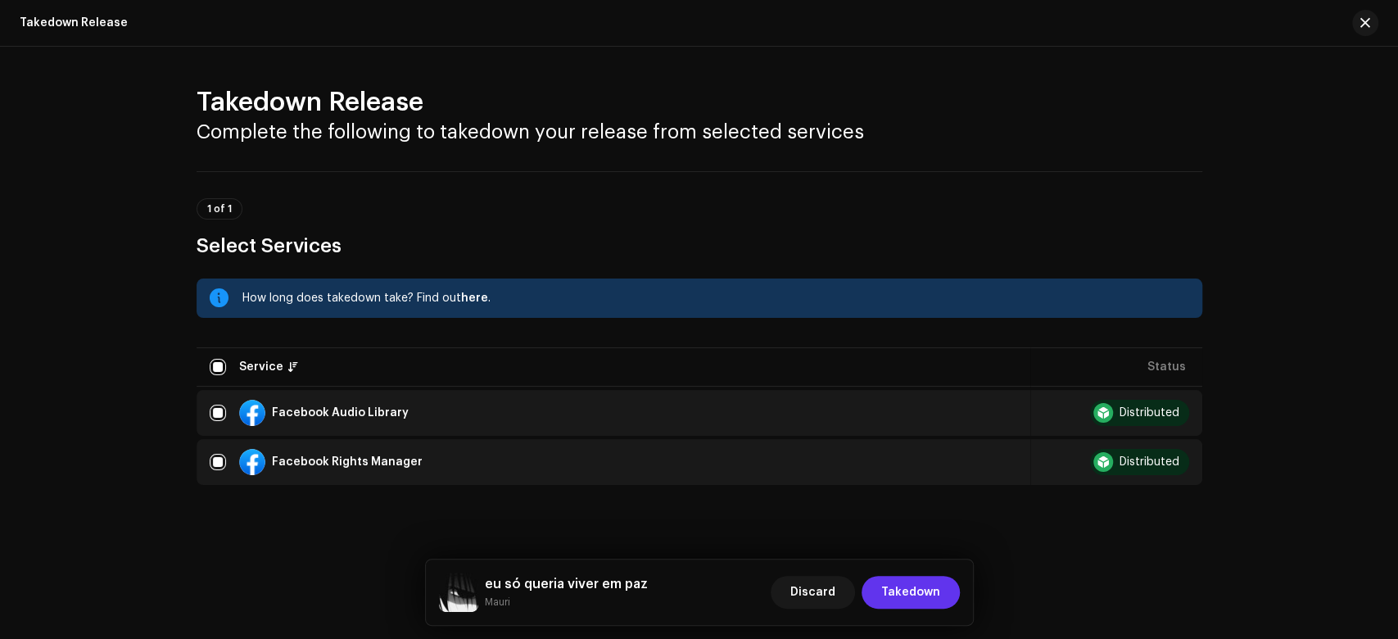
click at [907, 580] on span "Takedown" at bounding box center [910, 592] width 59 height 33
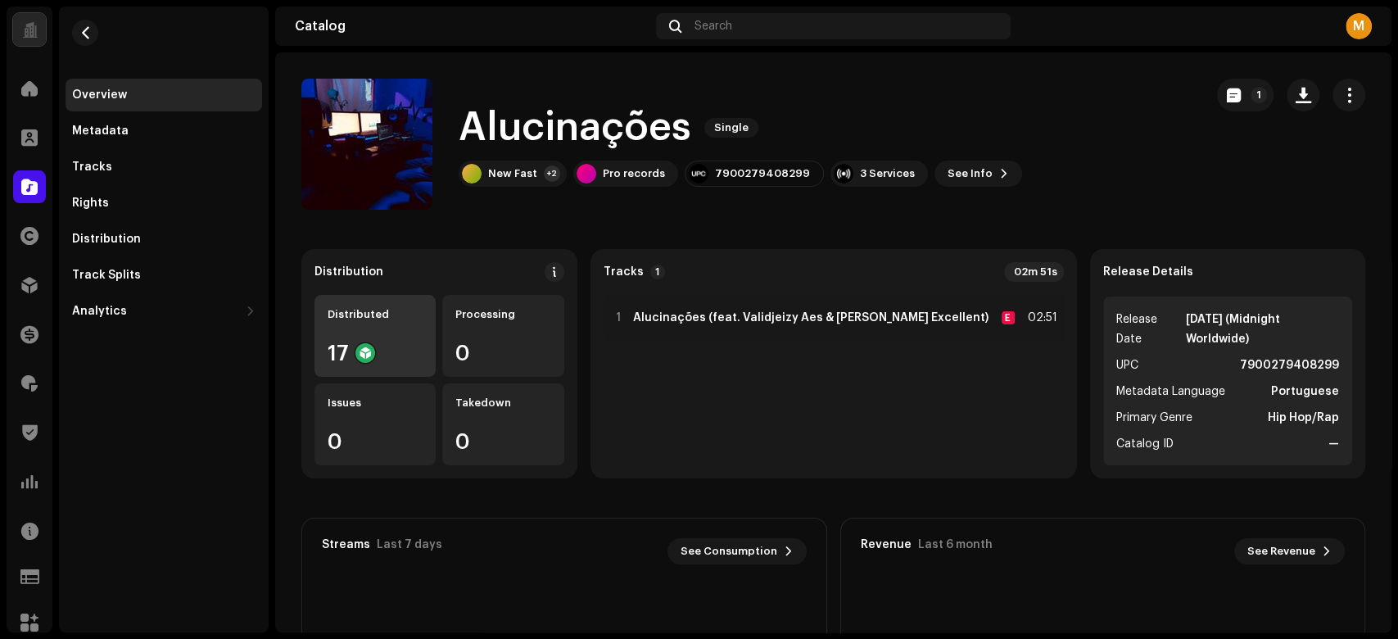
click at [334, 334] on div "Distributed 17" at bounding box center [374, 336] width 121 height 82
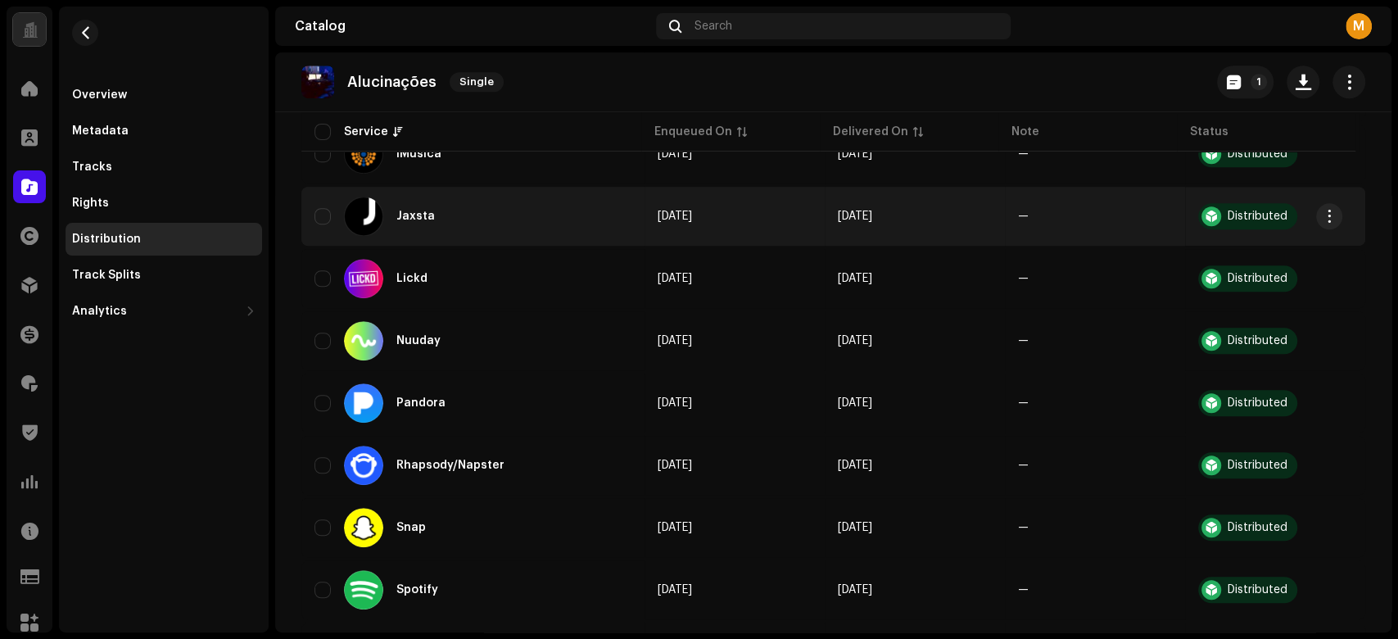
scroll to position [835, 0]
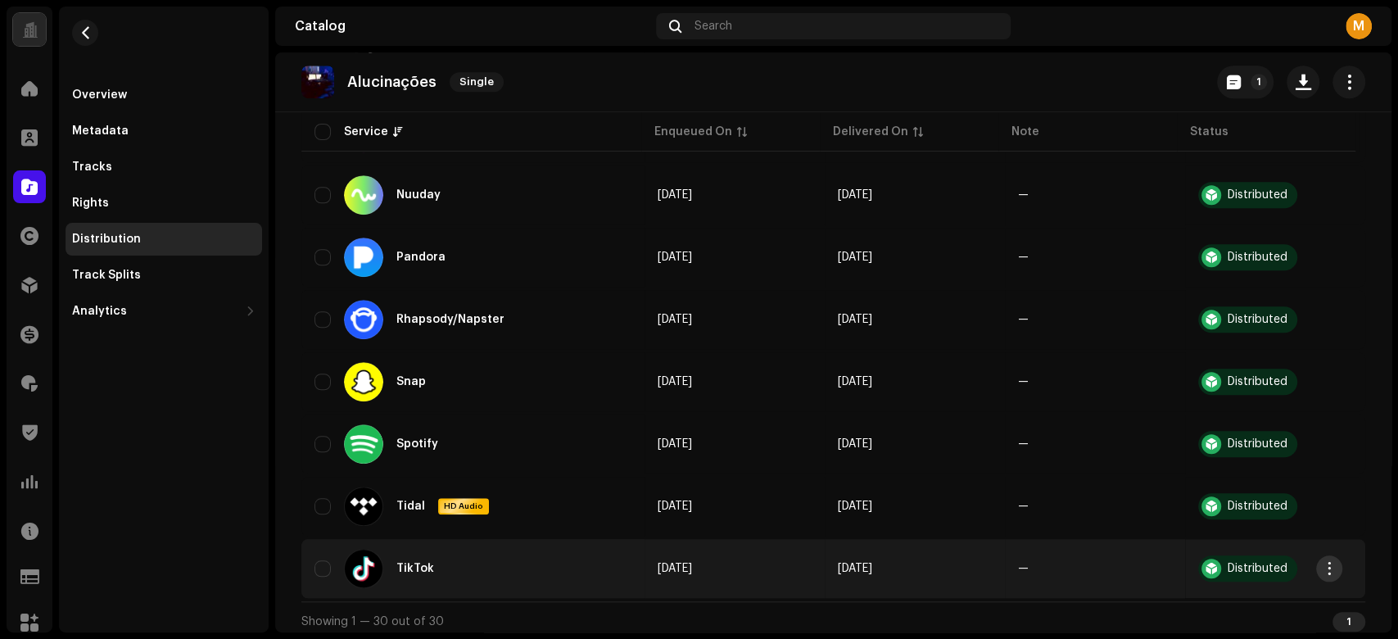
click at [1340, 562] on button "button" at bounding box center [1329, 568] width 26 height 26
click at [1222, 522] on span "Takedown" at bounding box center [1205, 523] width 59 height 13
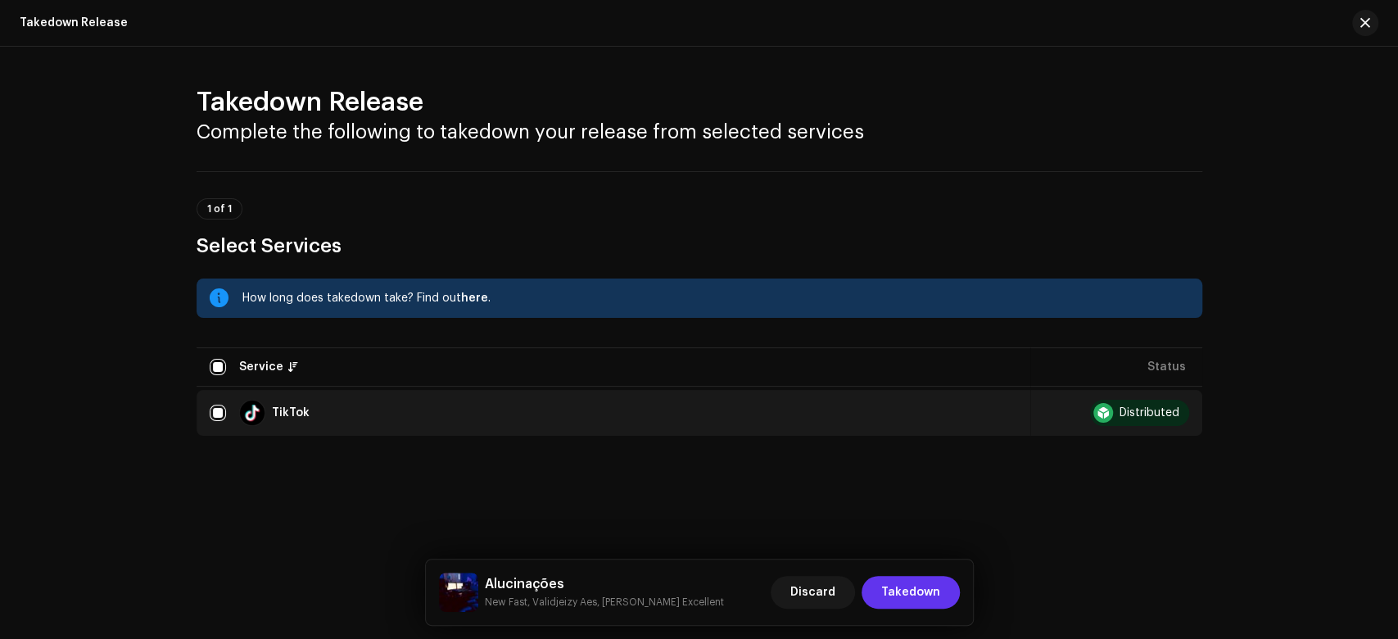
click at [887, 593] on span "Takedown" at bounding box center [910, 592] width 59 height 33
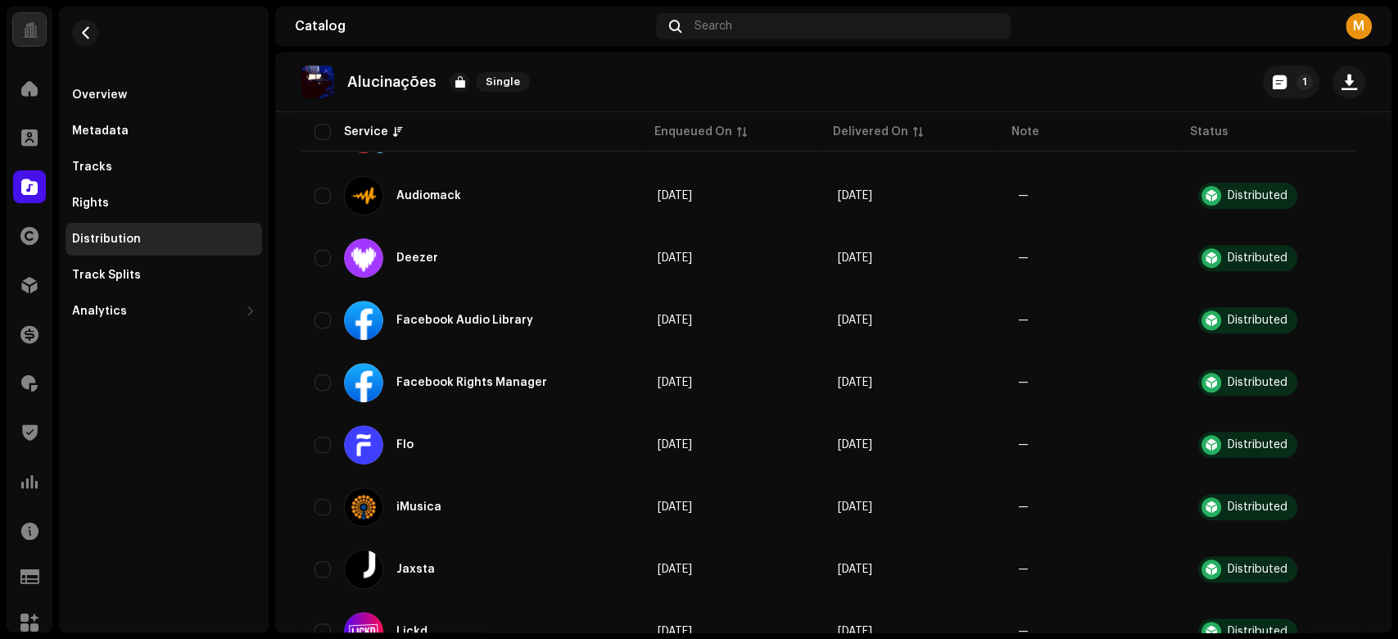
scroll to position [0, 0]
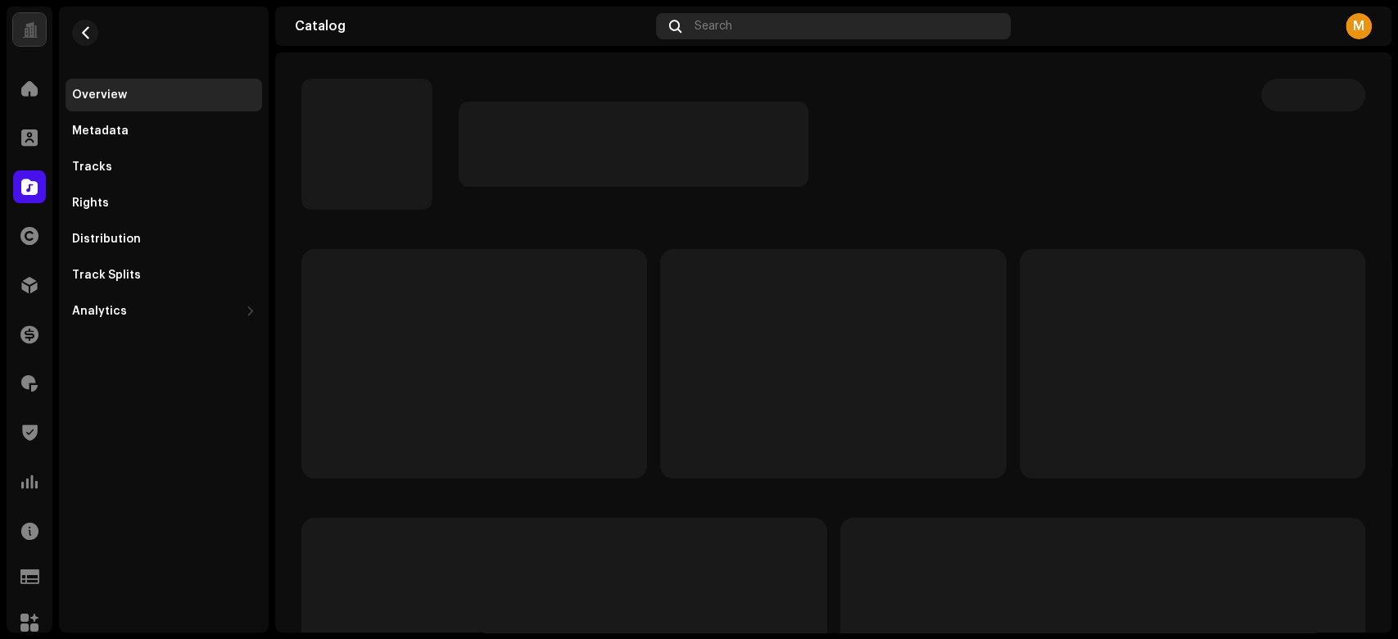
click at [729, 33] on div "Search" at bounding box center [833, 26] width 355 height 26
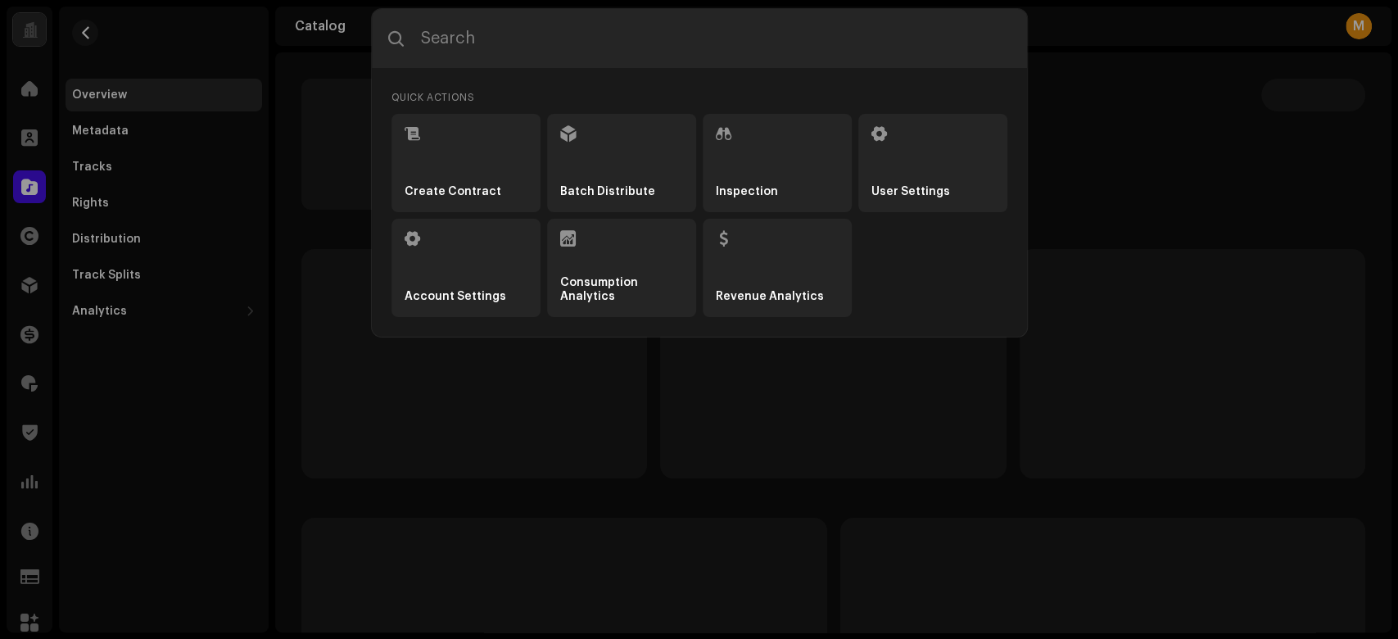
type input "7900279425302"
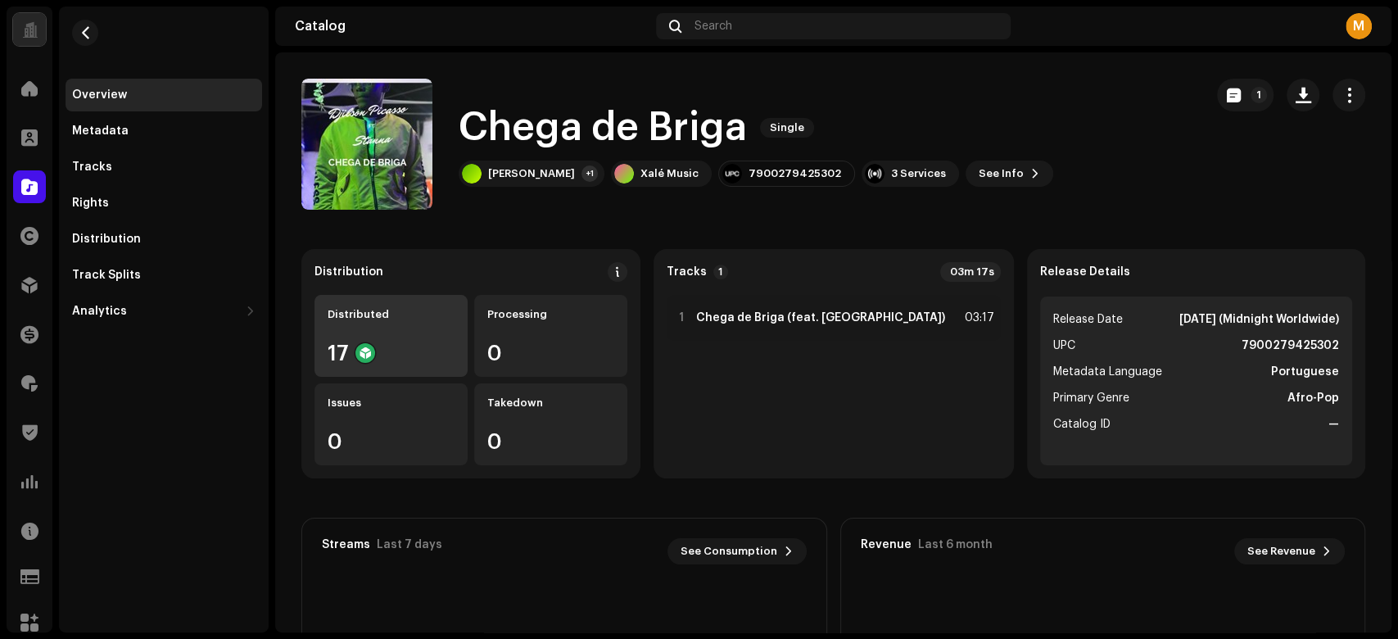
click at [386, 351] on div "17" at bounding box center [390, 352] width 127 height 21
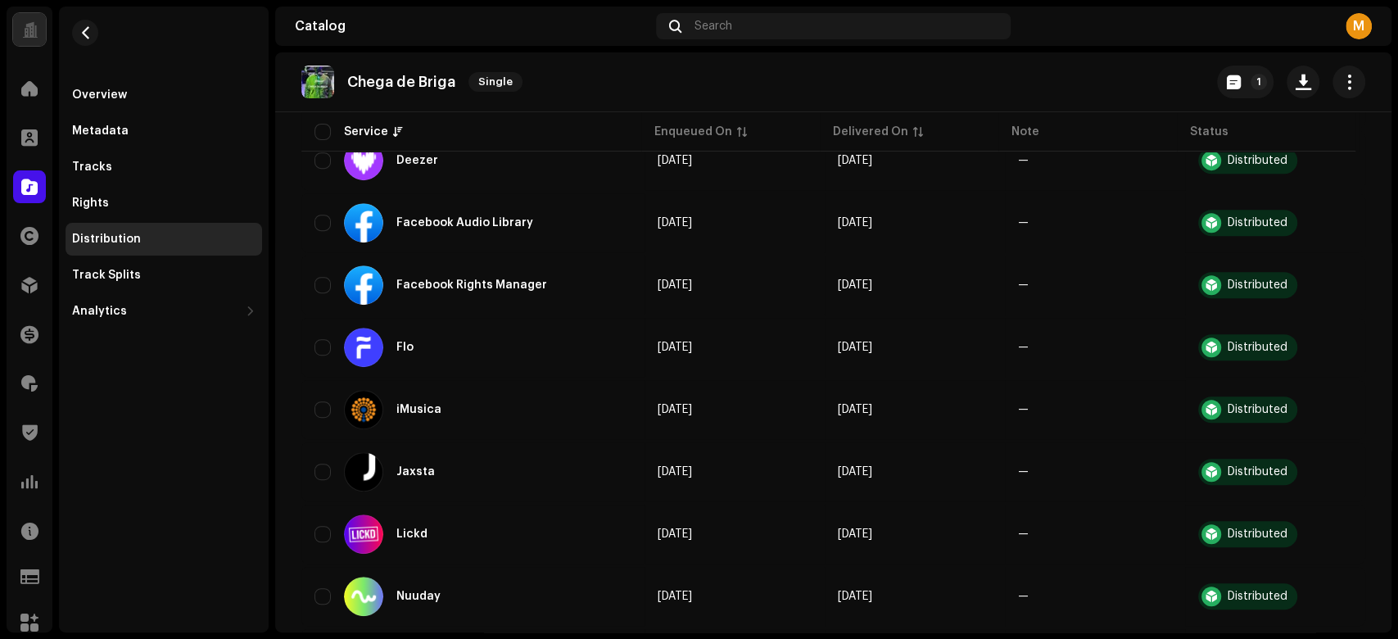
scroll to position [436, 0]
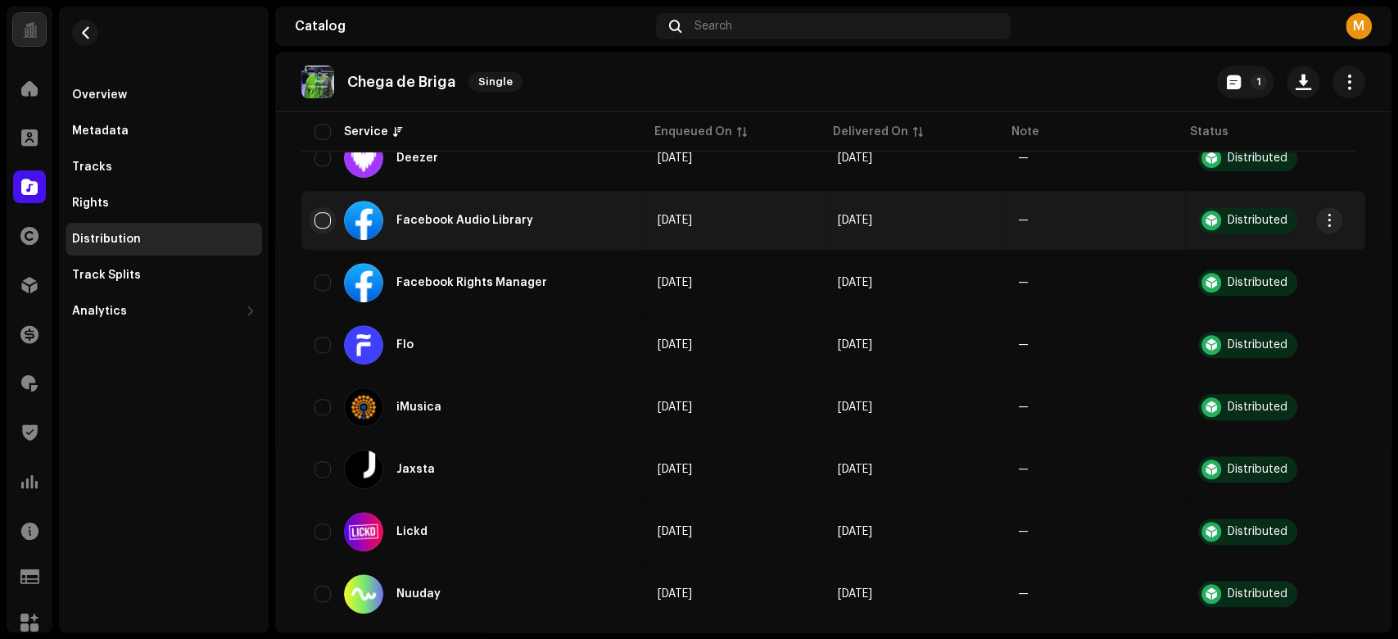
click at [328, 215] on input "checkbox" at bounding box center [322, 220] width 16 height 16
checkbox input "true"
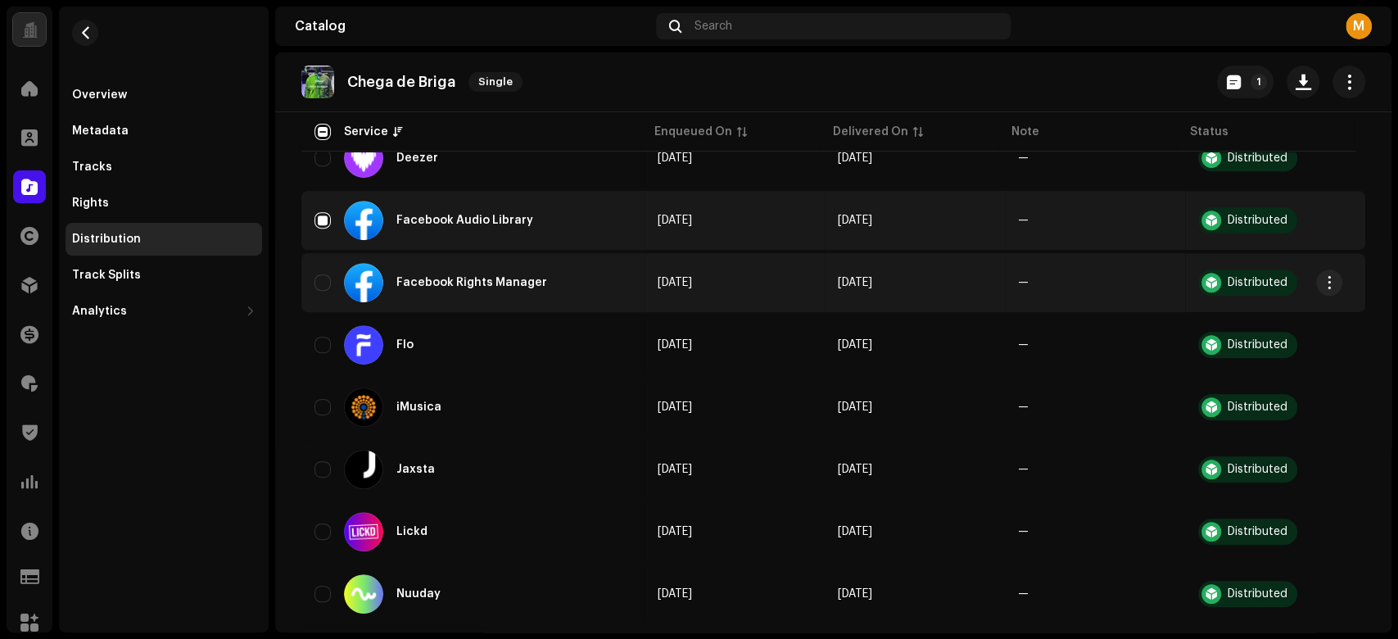
click at [332, 275] on div "Facebook Rights Manager" at bounding box center [472, 282] width 317 height 39
click at [324, 274] on input "Row Unselected" at bounding box center [322, 282] width 16 height 16
checkbox input "true"
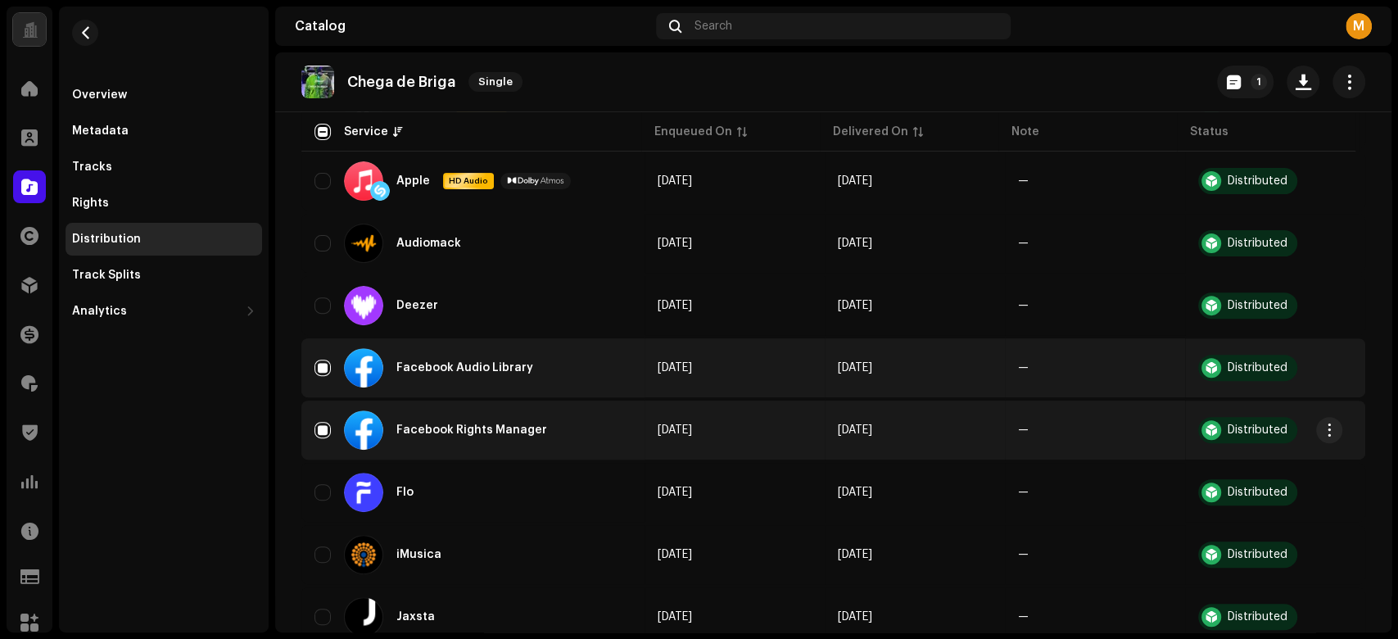
scroll to position [0, 0]
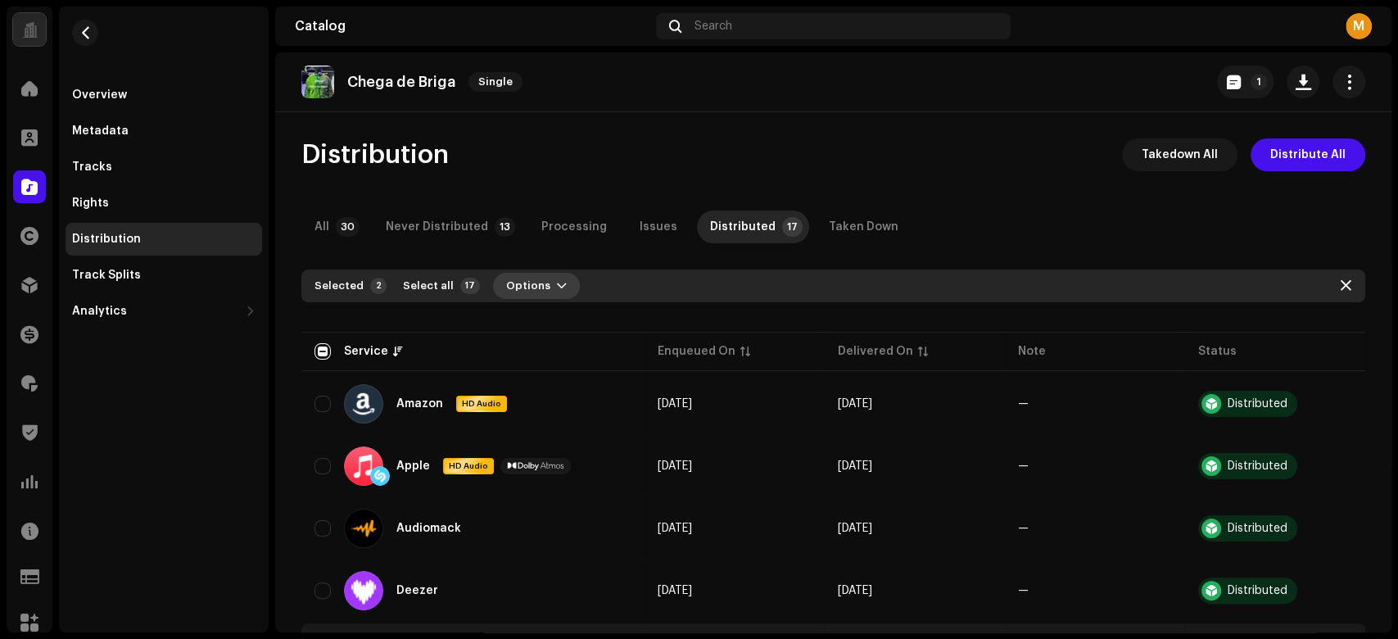
click at [519, 273] on span "Options" at bounding box center [528, 285] width 44 height 33
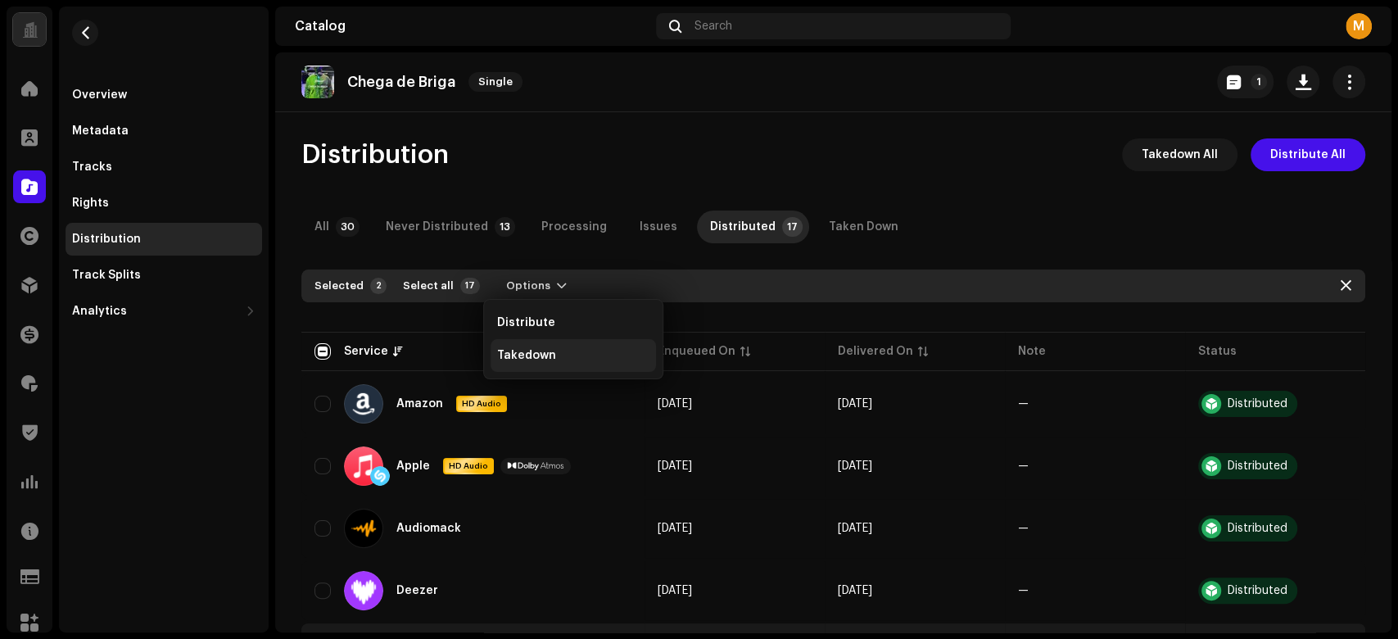
click at [561, 350] on div "Takedown" at bounding box center [573, 355] width 152 height 13
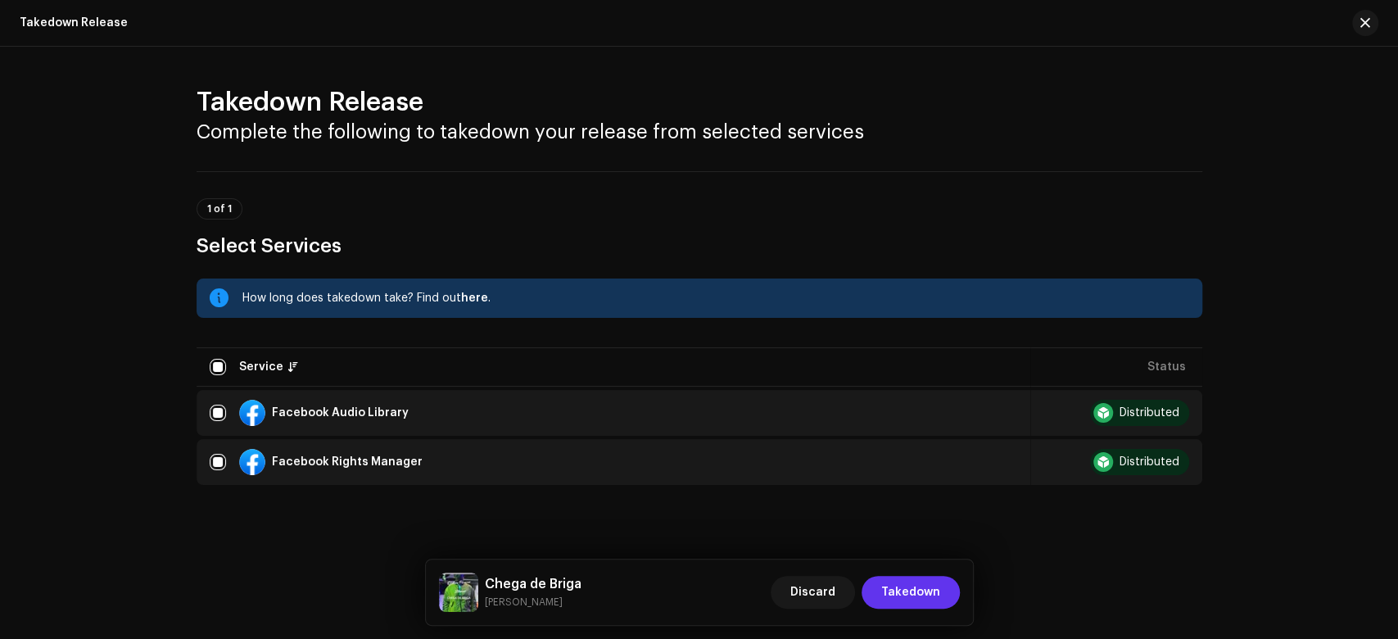
click at [913, 587] on span "Takedown" at bounding box center [910, 592] width 59 height 33
